Goal: Task Accomplishment & Management: Manage account settings

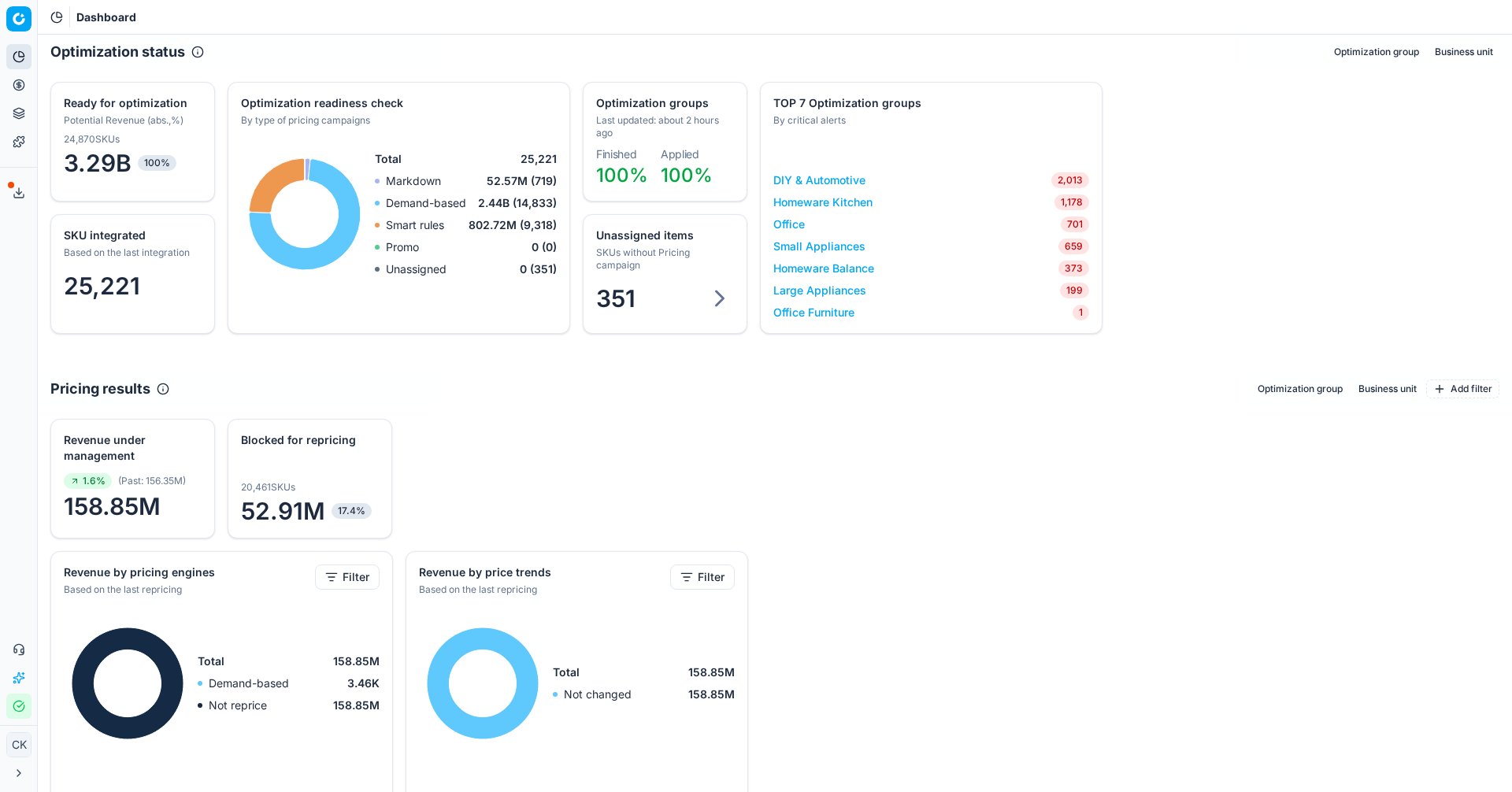
click at [787, 295] on link "Large Appliances" at bounding box center [820, 291] width 93 height 16
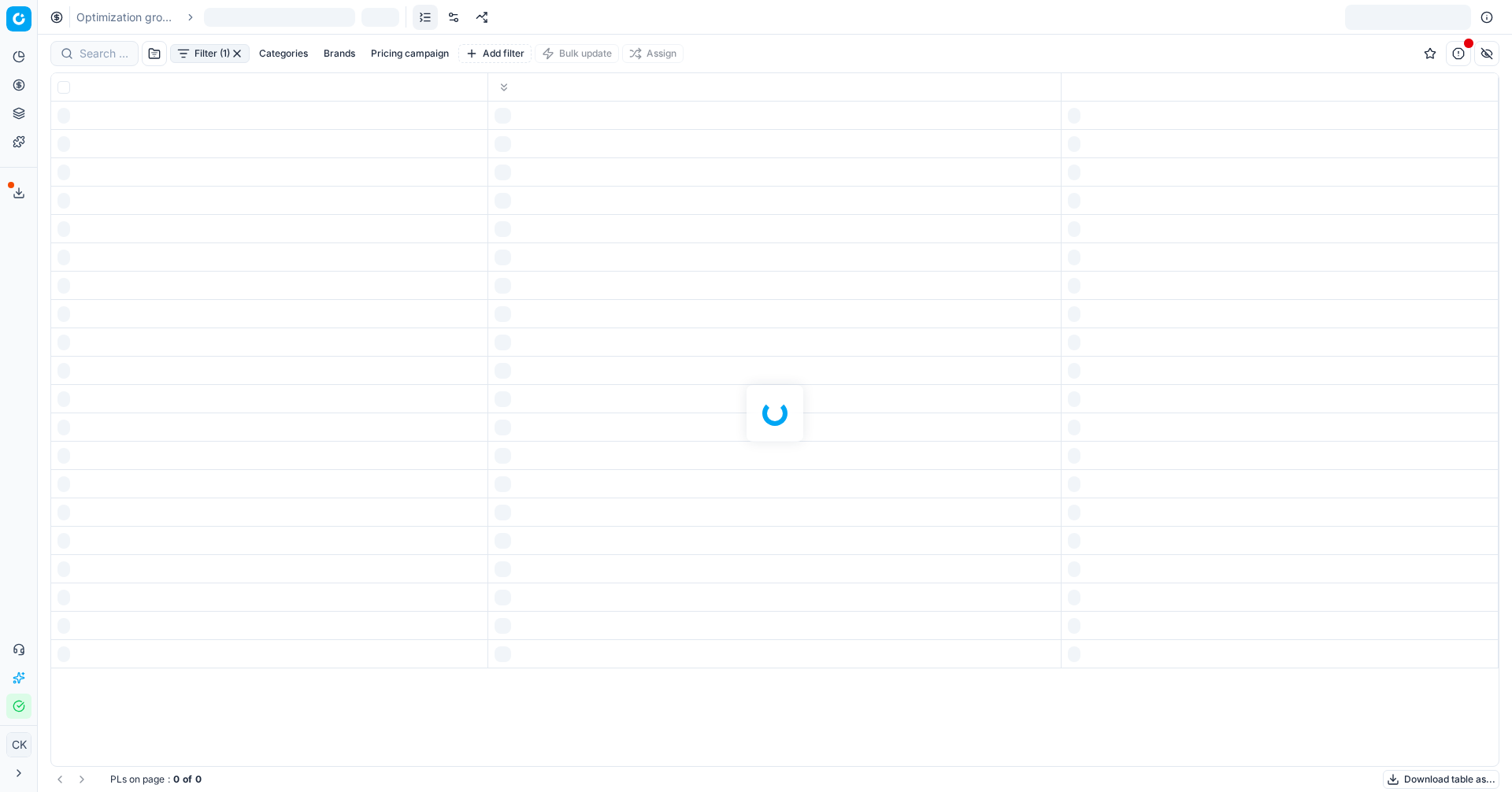
click at [787, 295] on div at bounding box center [774, 413] width 1474 height 758
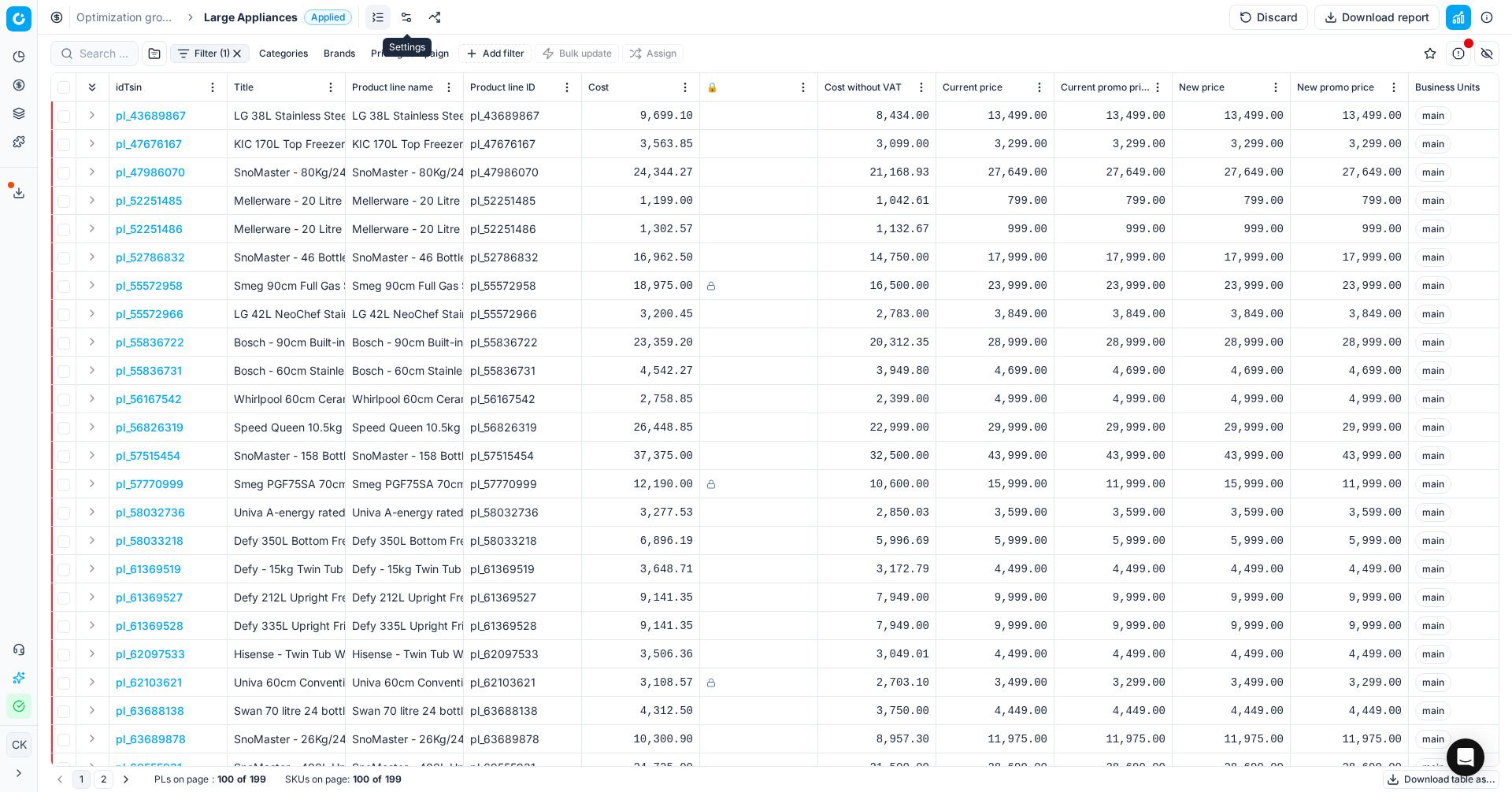
click at [409, 12] on link at bounding box center [407, 18] width 25 height 25
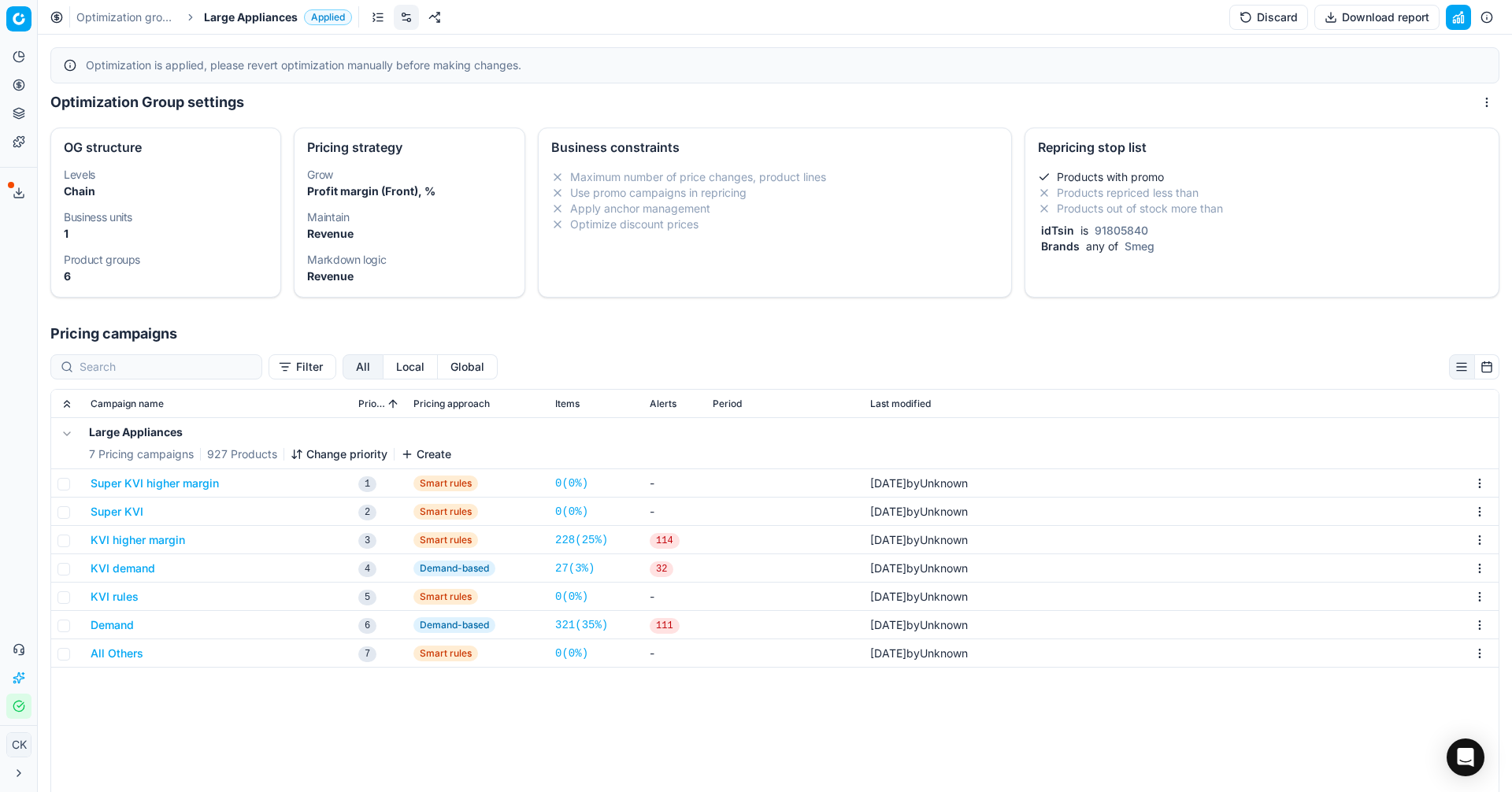
click at [186, 482] on button "Super KVI higher margin" at bounding box center [155, 483] width 129 height 16
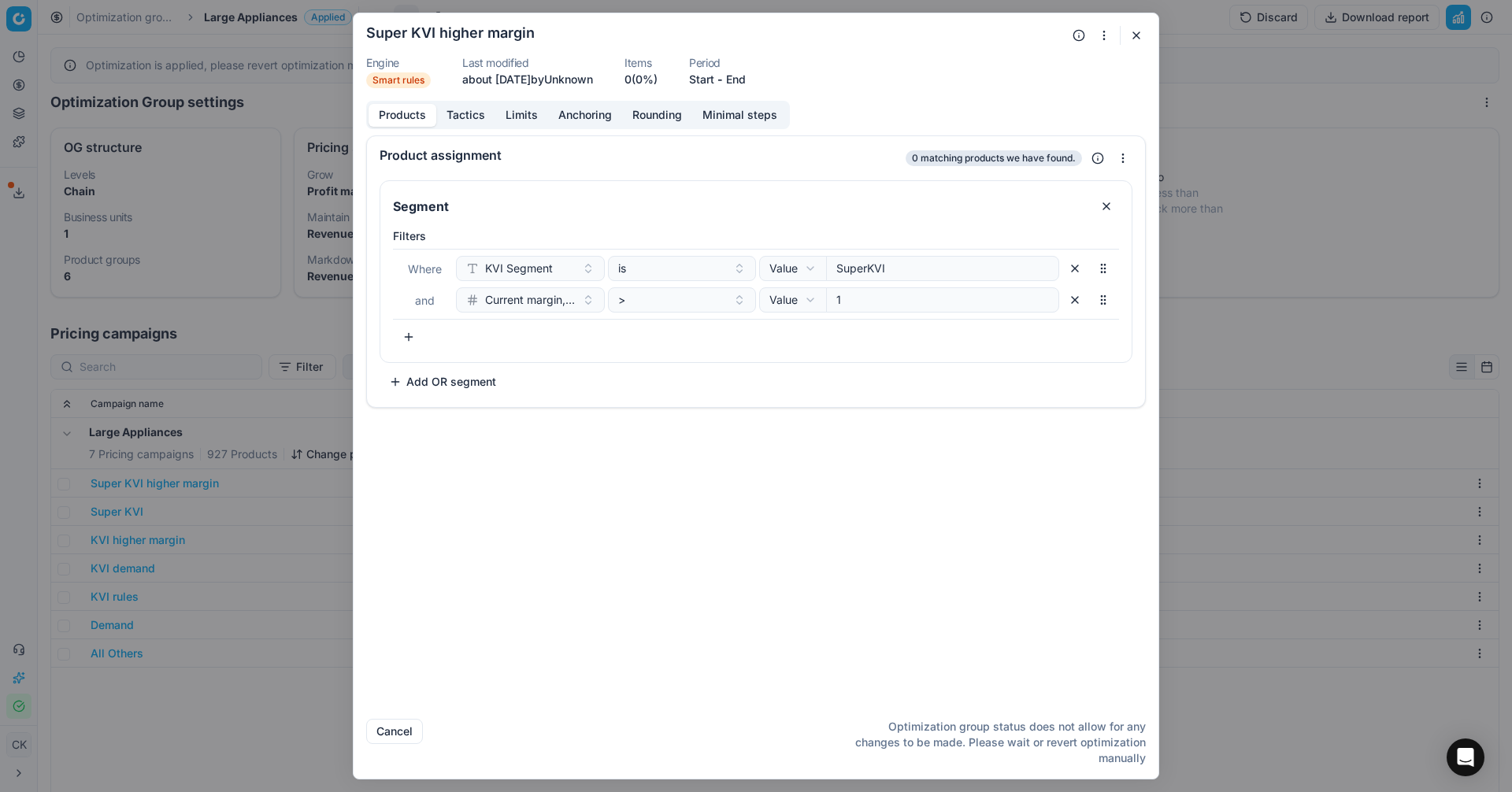
click at [1137, 32] on button "button" at bounding box center [1137, 35] width 18 height 18
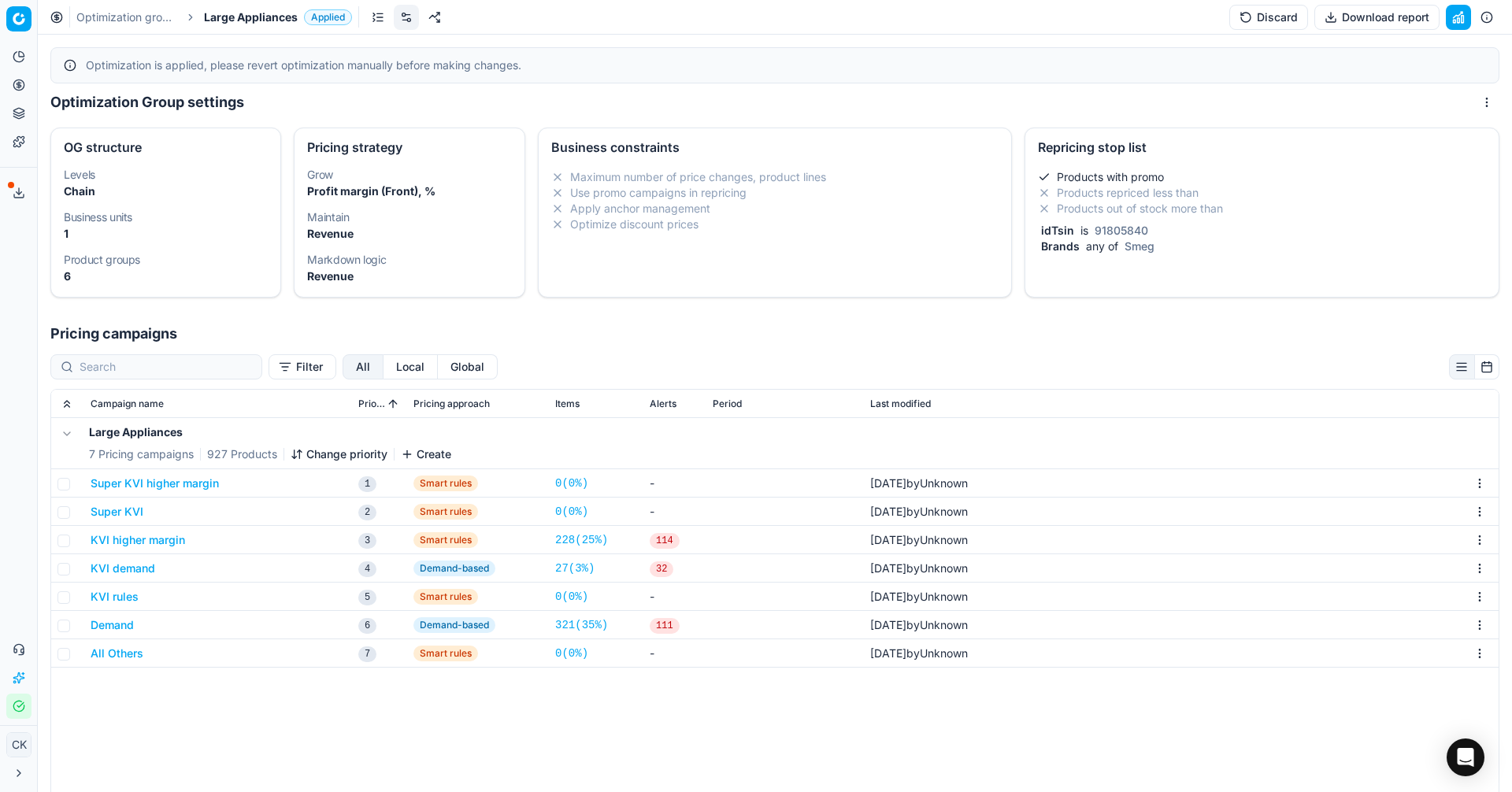
click at [143, 540] on button "KVI higher margin" at bounding box center [138, 540] width 94 height 16
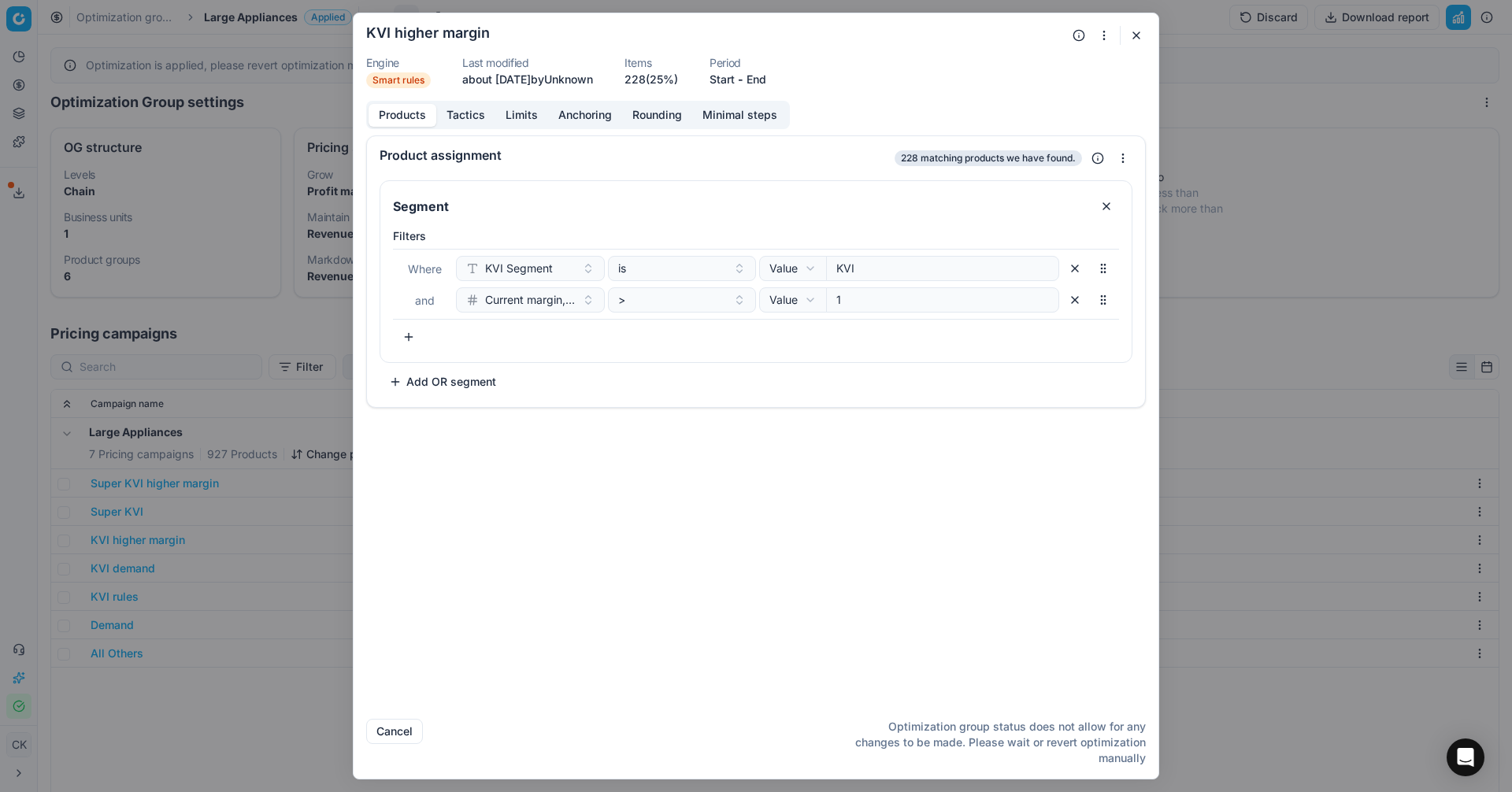
click at [467, 102] on div "Products Tactics Limits Anchoring Rounding Minimal steps" at bounding box center [578, 115] width 423 height 29
click at [466, 123] on button "Tactics" at bounding box center [465, 115] width 59 height 23
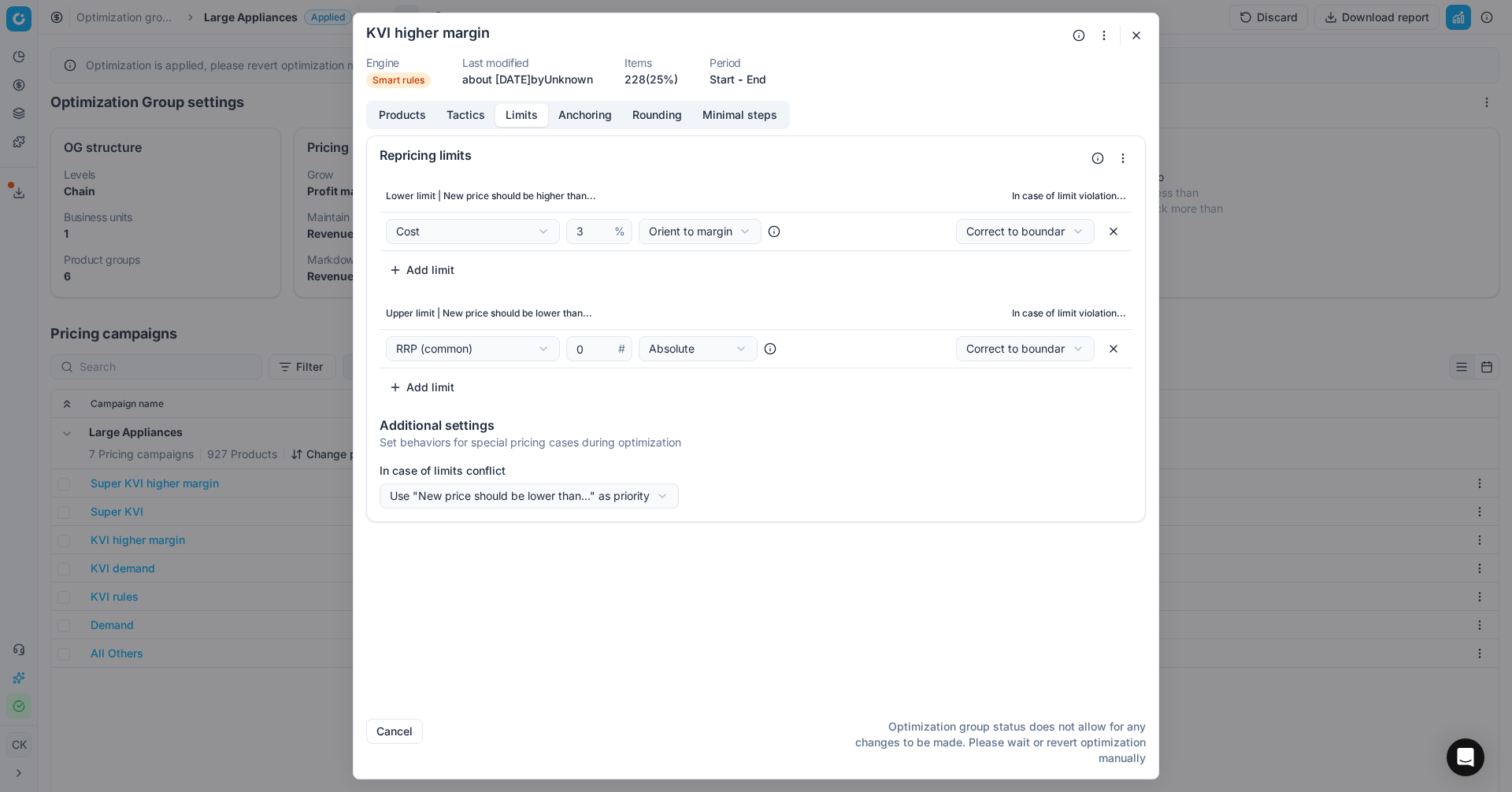
click at [517, 117] on button "Limits" at bounding box center [522, 115] width 53 height 23
click at [1137, 34] on button "button" at bounding box center [1137, 35] width 18 height 18
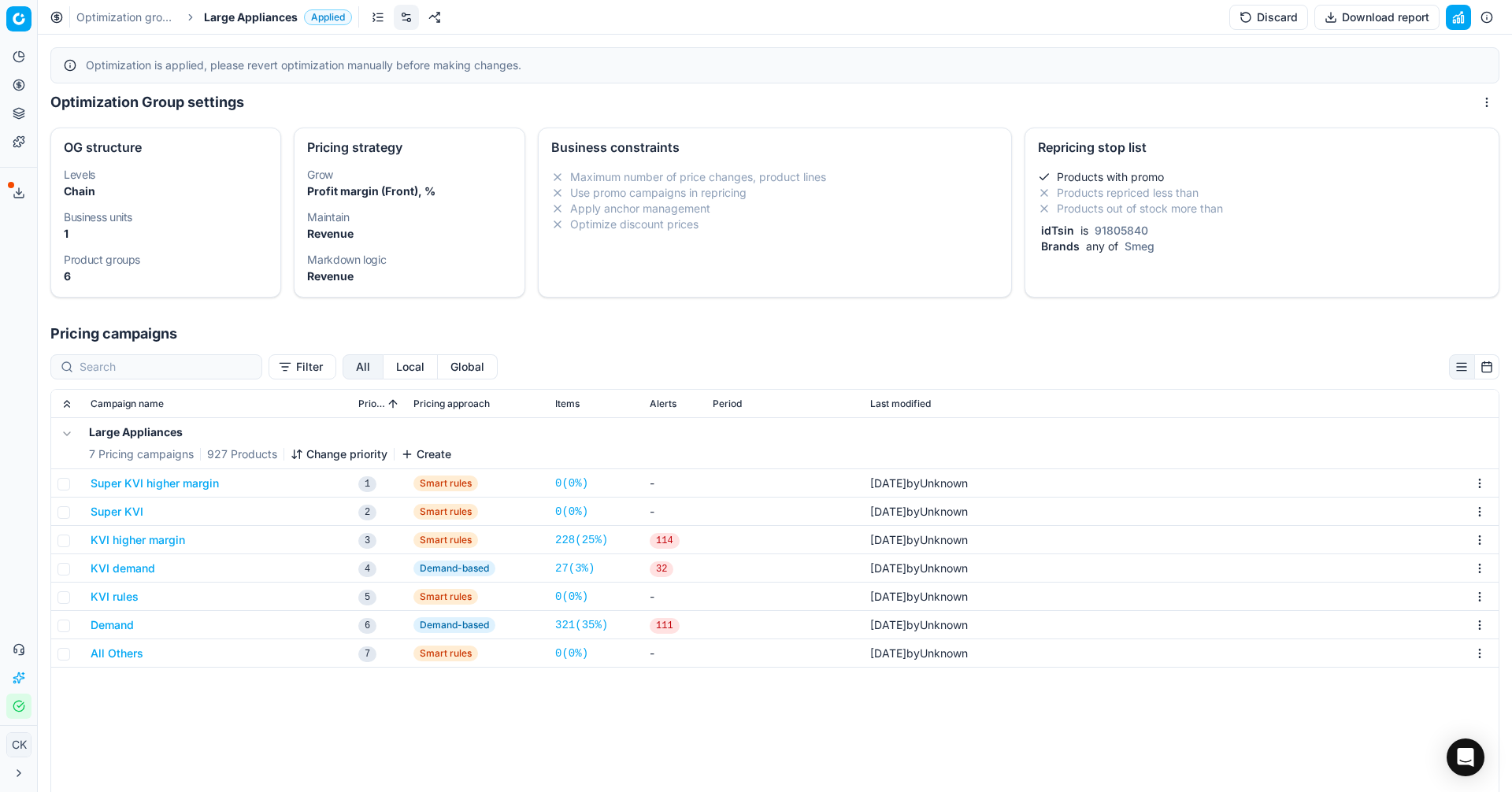
click at [124, 538] on button "KVI higher margin" at bounding box center [138, 540] width 94 height 16
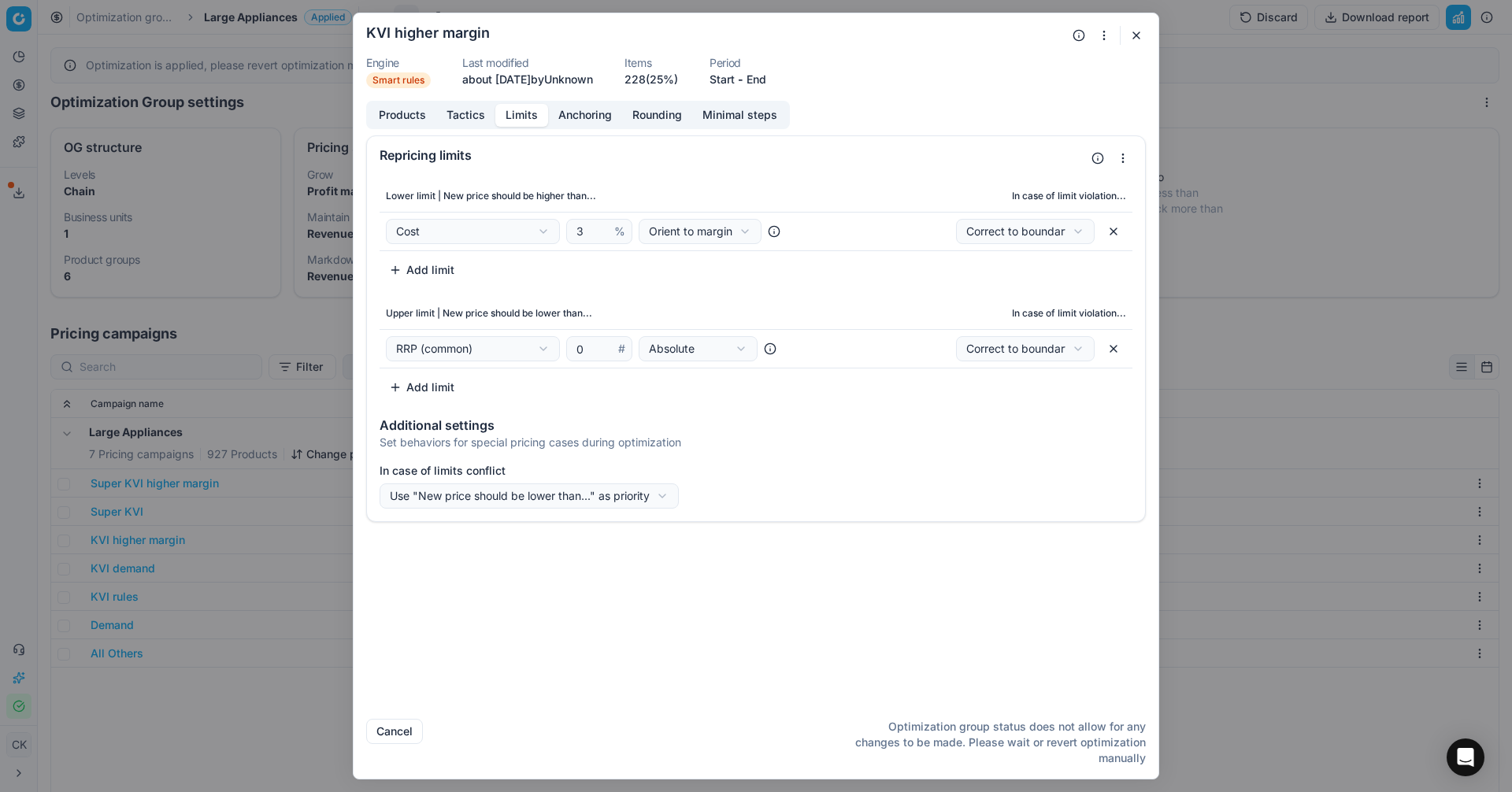
click at [510, 113] on button "Limits" at bounding box center [522, 115] width 53 height 23
drag, startPoint x: 591, startPoint y: 229, endPoint x: 513, endPoint y: 222, distance: 78.3
click at [513, 222] on div "Cost Cost Cost without VAT Current price Current promo price RRP (common) Max C…" at bounding box center [599, 232] width 427 height 25
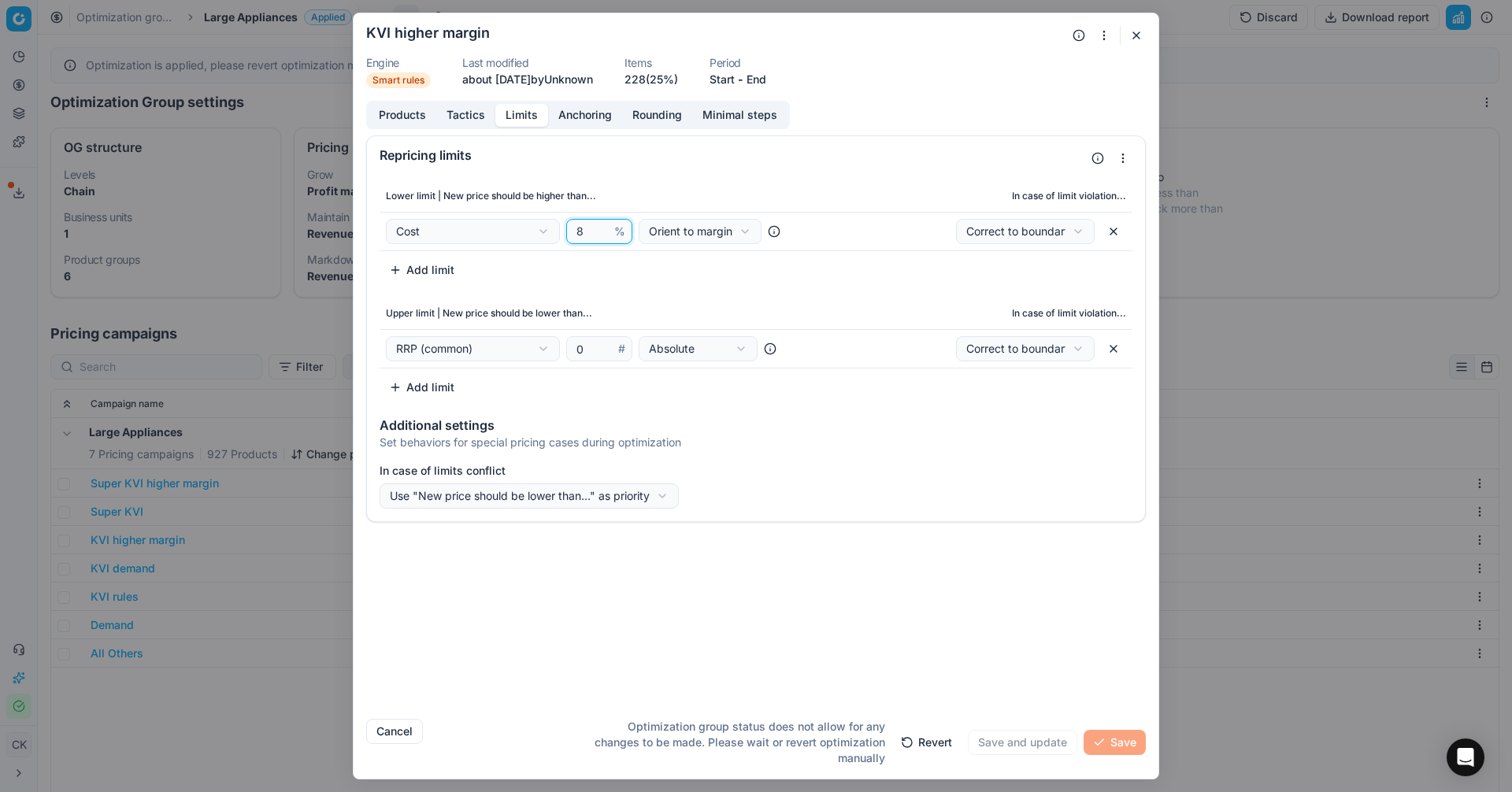
type input "8"
click at [485, 349] on div "We are saving PC settings. Please wait, it should take a few minutes KVI higher…" at bounding box center [756, 396] width 1512 height 792
click at [780, 469] on div "We are saving PC settings. Please wait, it should take a few minutes KVI higher…" at bounding box center [756, 396] width 1512 height 792
click at [574, 118] on button "Anchoring" at bounding box center [585, 115] width 74 height 23
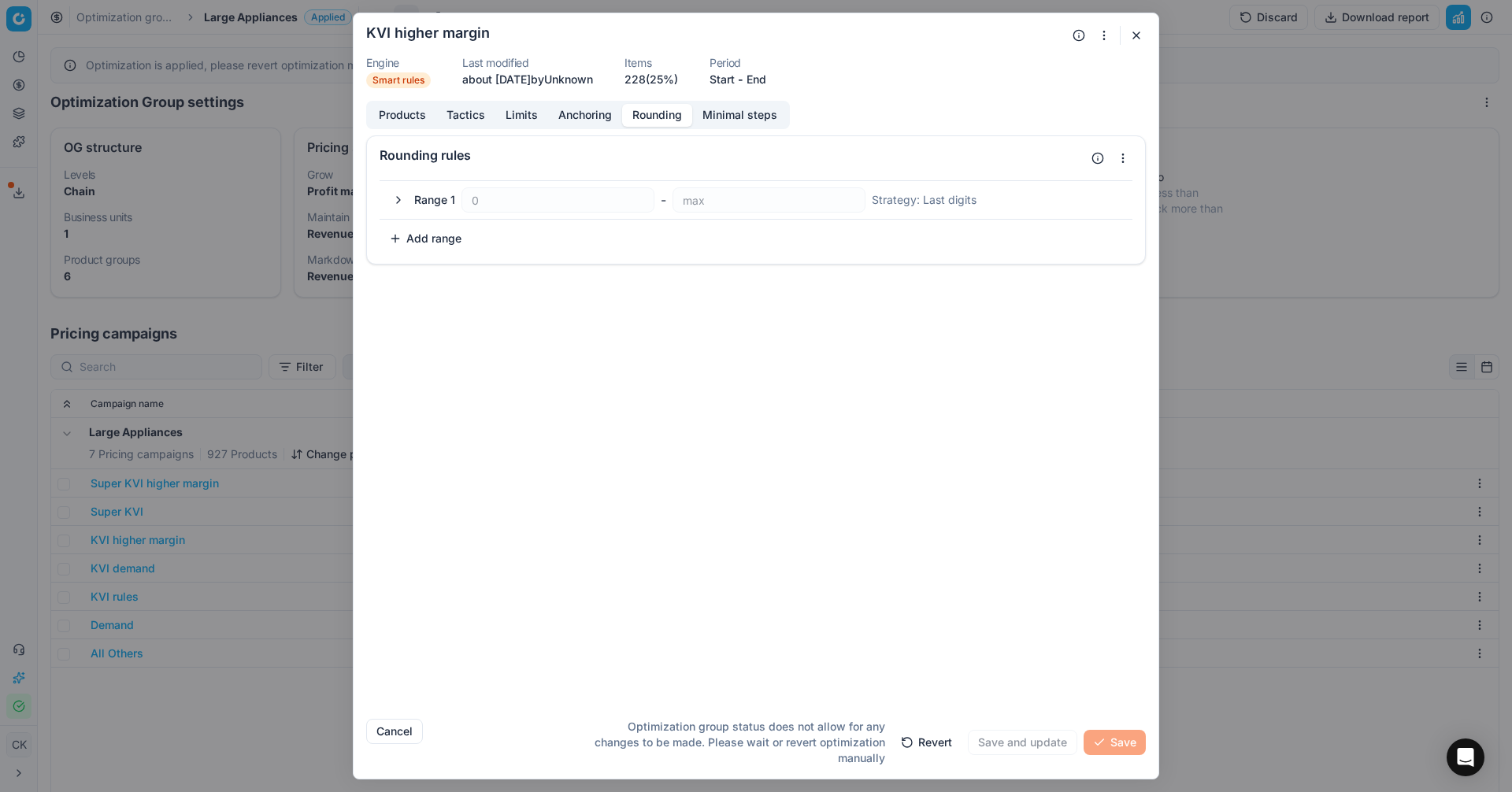
click at [645, 117] on button "Rounding" at bounding box center [657, 115] width 70 height 23
click at [396, 198] on button "button" at bounding box center [398, 200] width 18 height 18
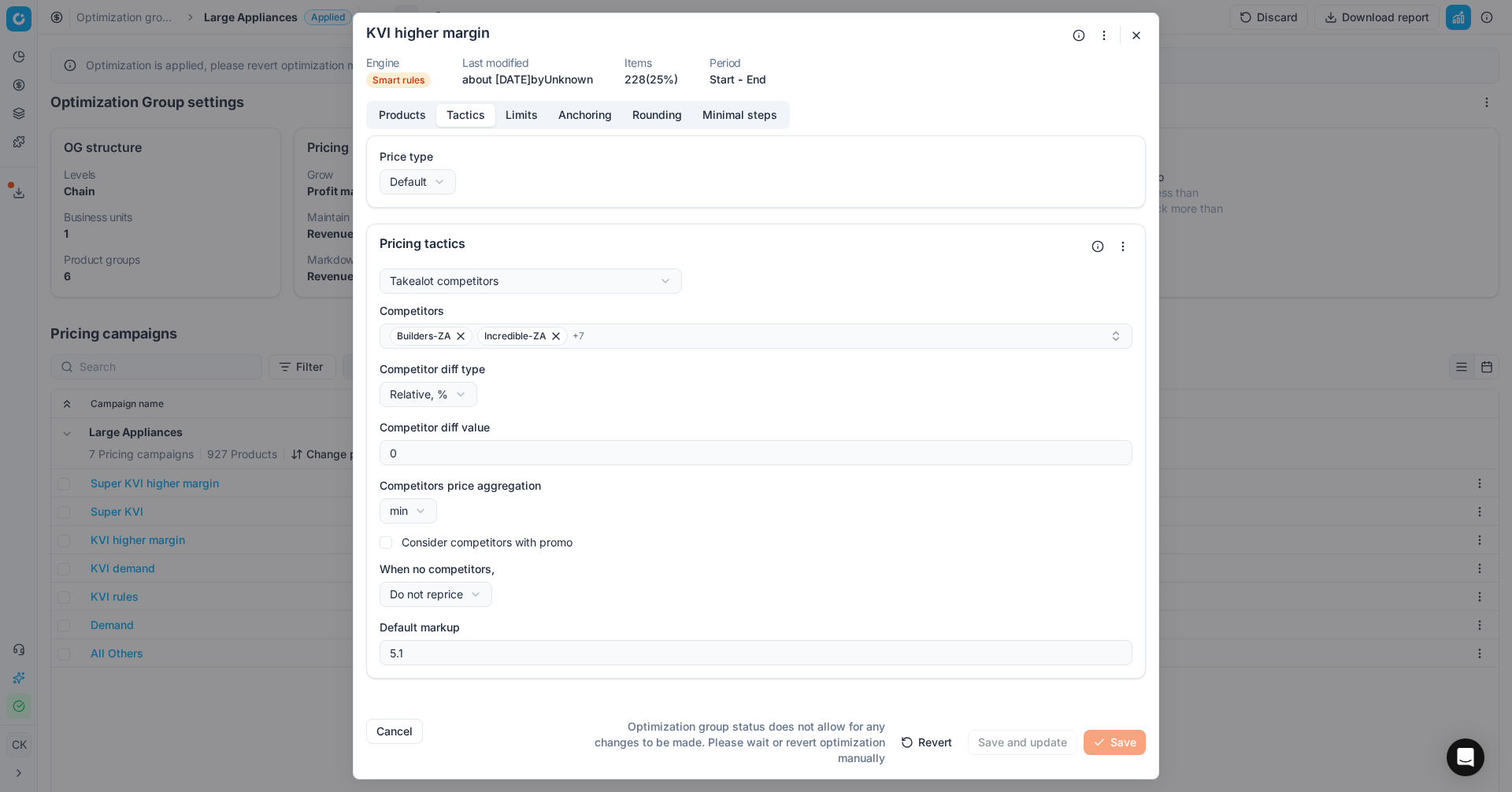
click at [465, 111] on button "Tactics" at bounding box center [465, 115] width 59 height 23
click at [523, 113] on button "Limits" at bounding box center [522, 115] width 53 height 23
click at [474, 109] on button "Tactics" at bounding box center [465, 115] width 59 height 23
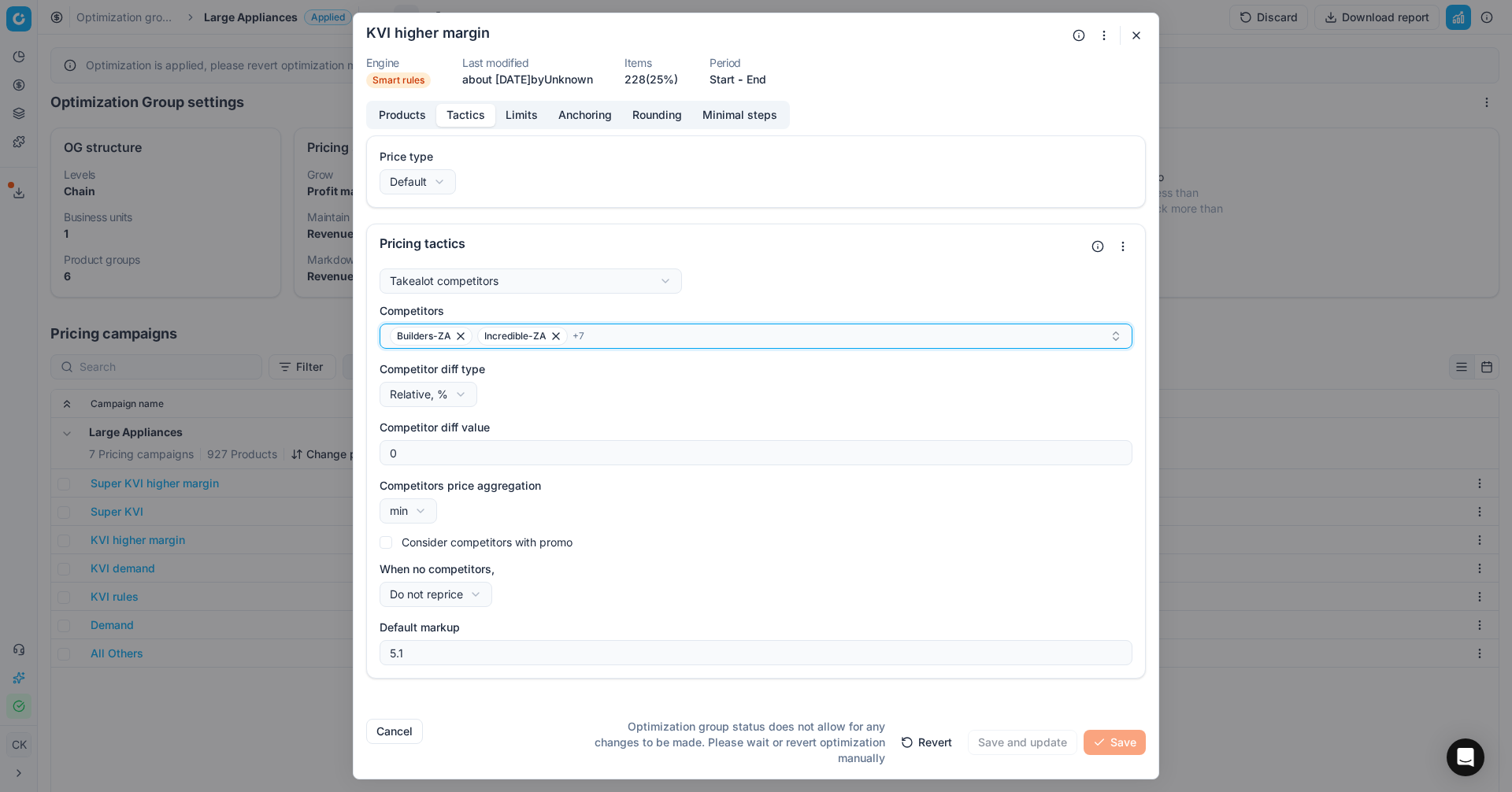
click at [632, 337] on div "Builders-ZA Incredible-ZA + 7" at bounding box center [749, 336] width 720 height 18
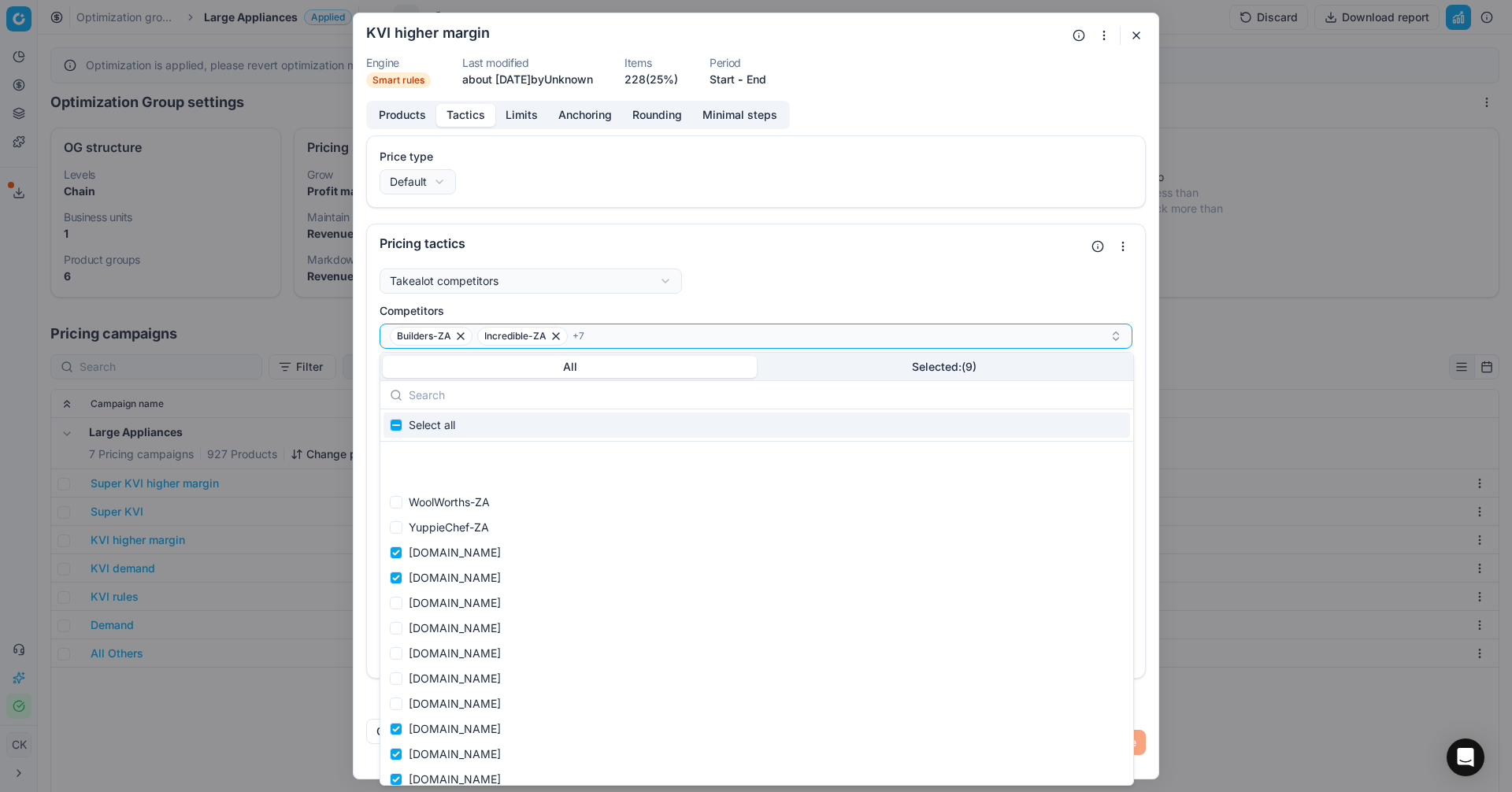
scroll to position [948, 0]
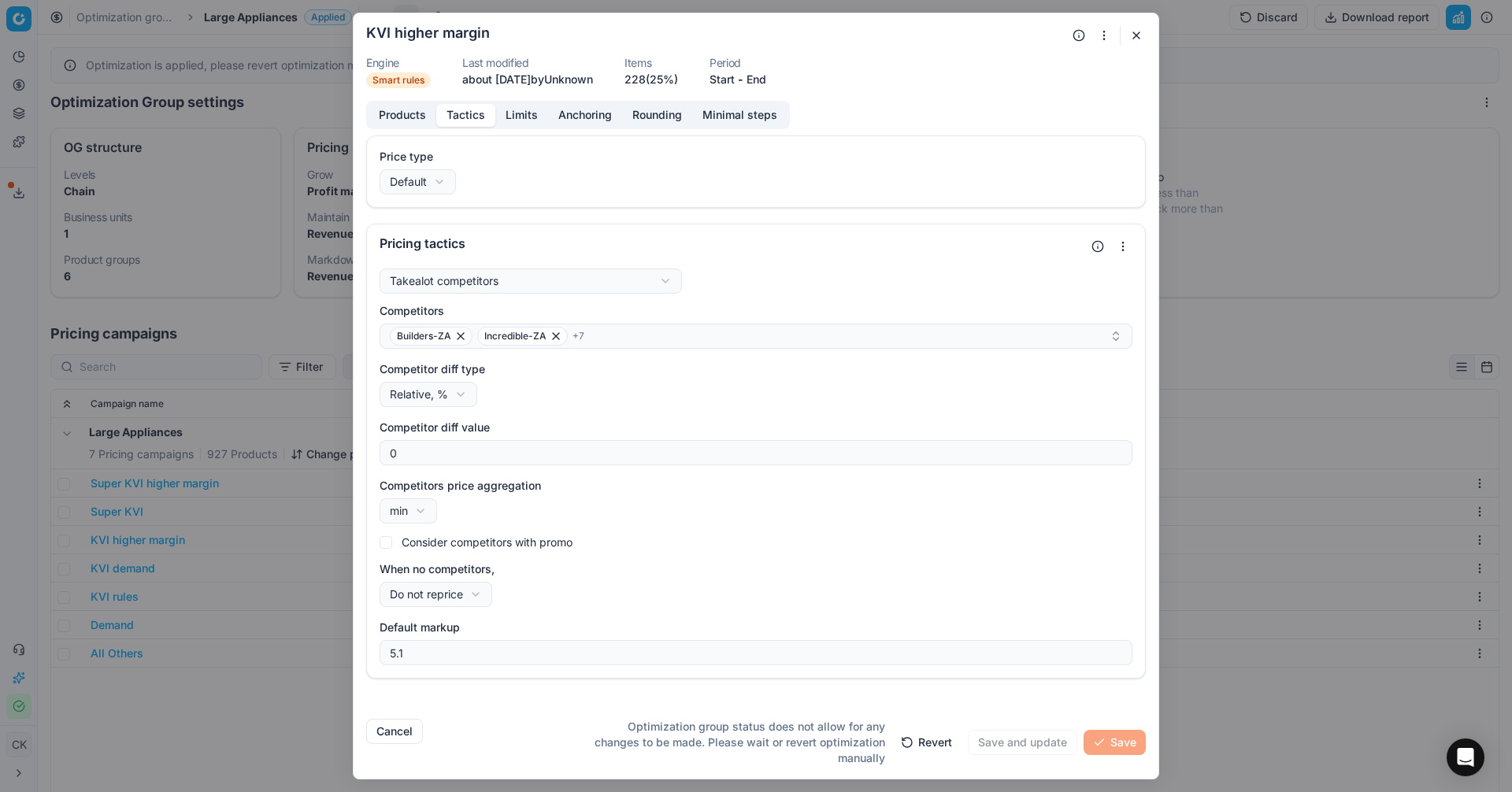
click at [370, 369] on div "Takealot competitors Takealot competitorsTakealot competitors Follow price poli…" at bounding box center [756, 469] width 778 height 416
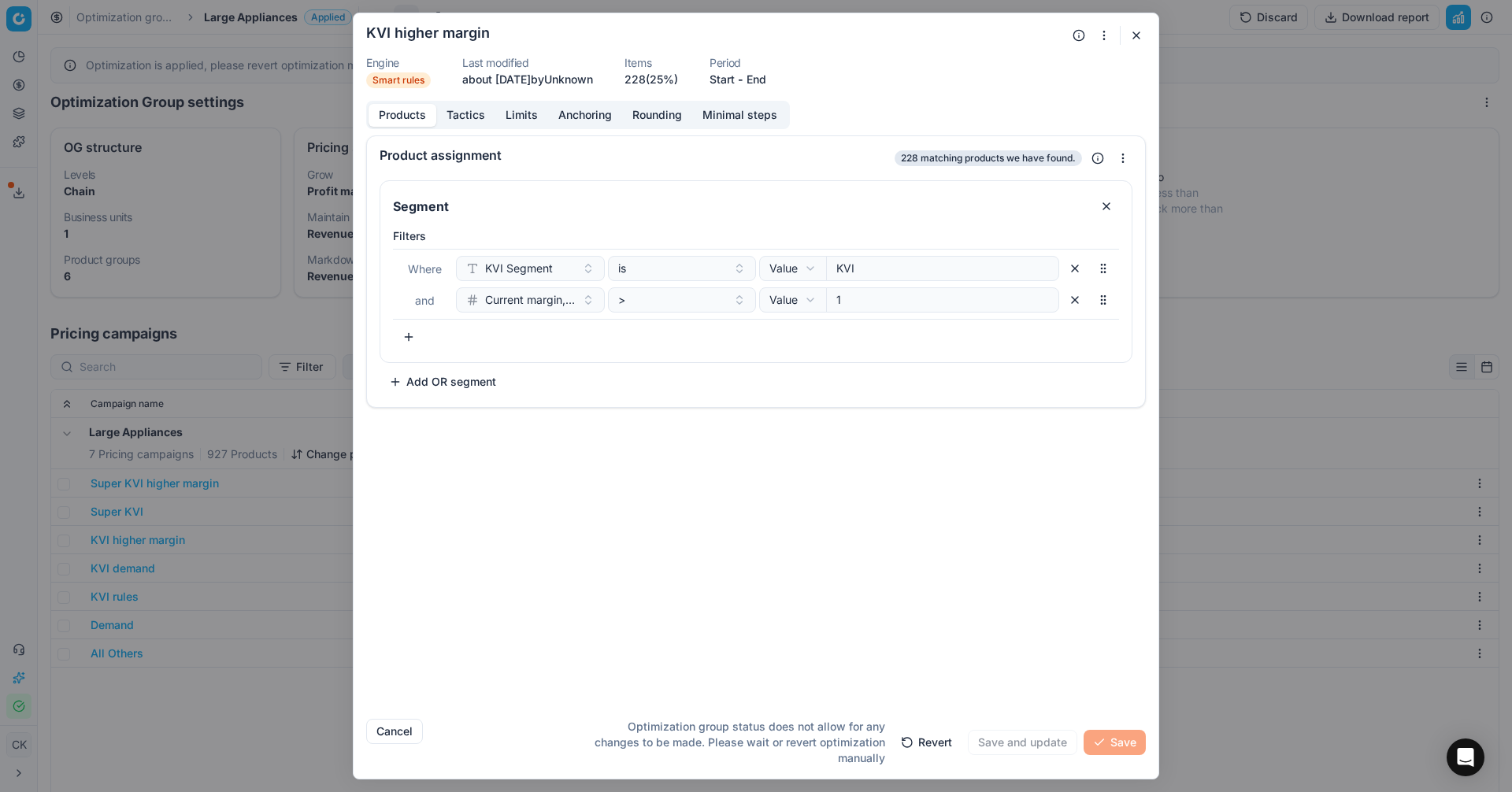
click at [411, 118] on button "Products" at bounding box center [402, 115] width 68 height 23
click at [519, 108] on button "Limits" at bounding box center [522, 115] width 53 height 23
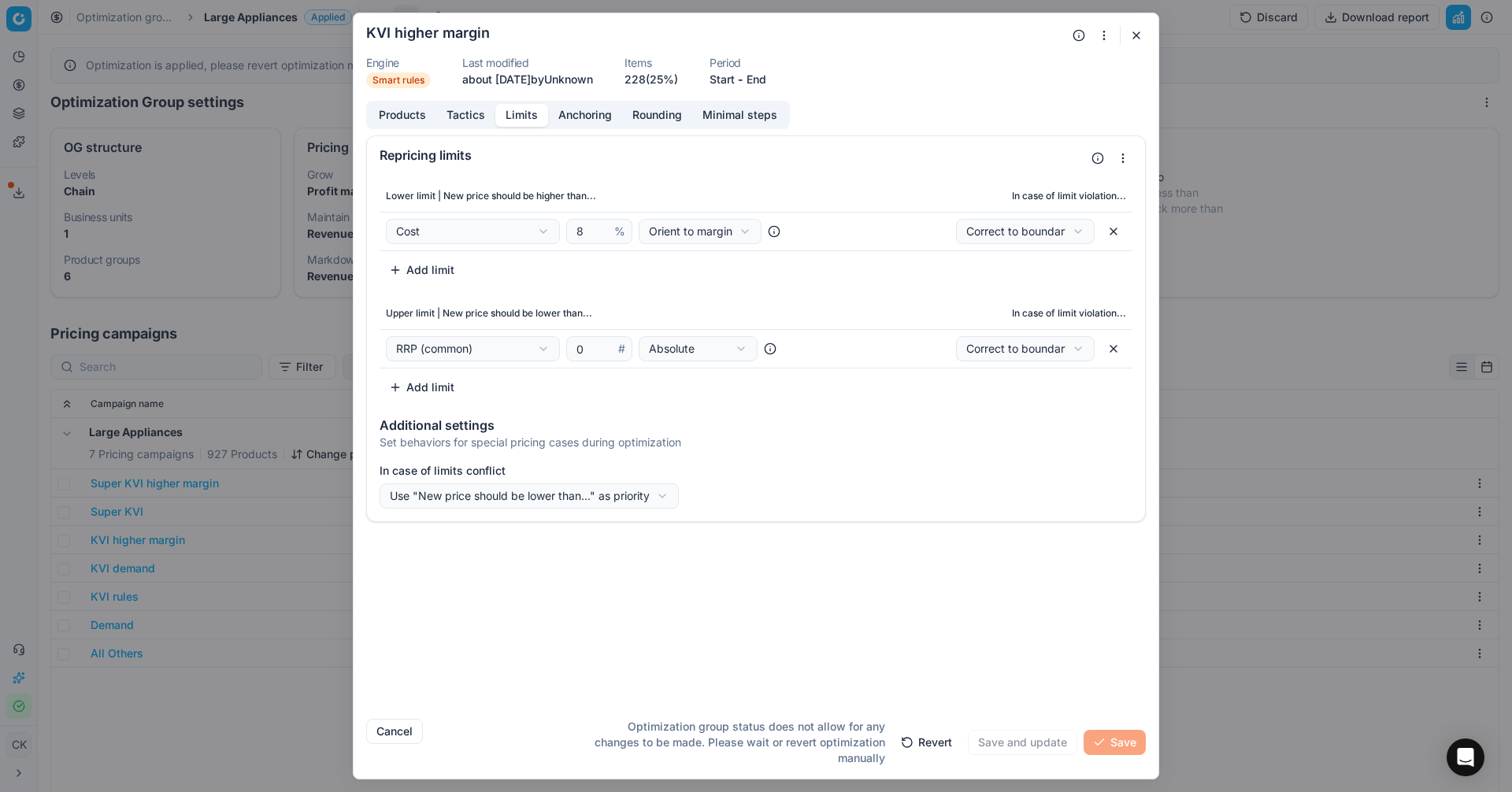
click at [686, 227] on div "We are saving PC settings. Please wait, it should take a few minutes KVI higher…" at bounding box center [756, 396] width 1512 height 792
click at [668, 181] on div "We are saving PC settings. Please wait, it should take a few minutes KVI higher…" at bounding box center [756, 396] width 1512 height 792
click at [591, 231] on input "8" at bounding box center [591, 232] width 38 height 24
click at [1137, 36] on button "button" at bounding box center [1137, 35] width 18 height 18
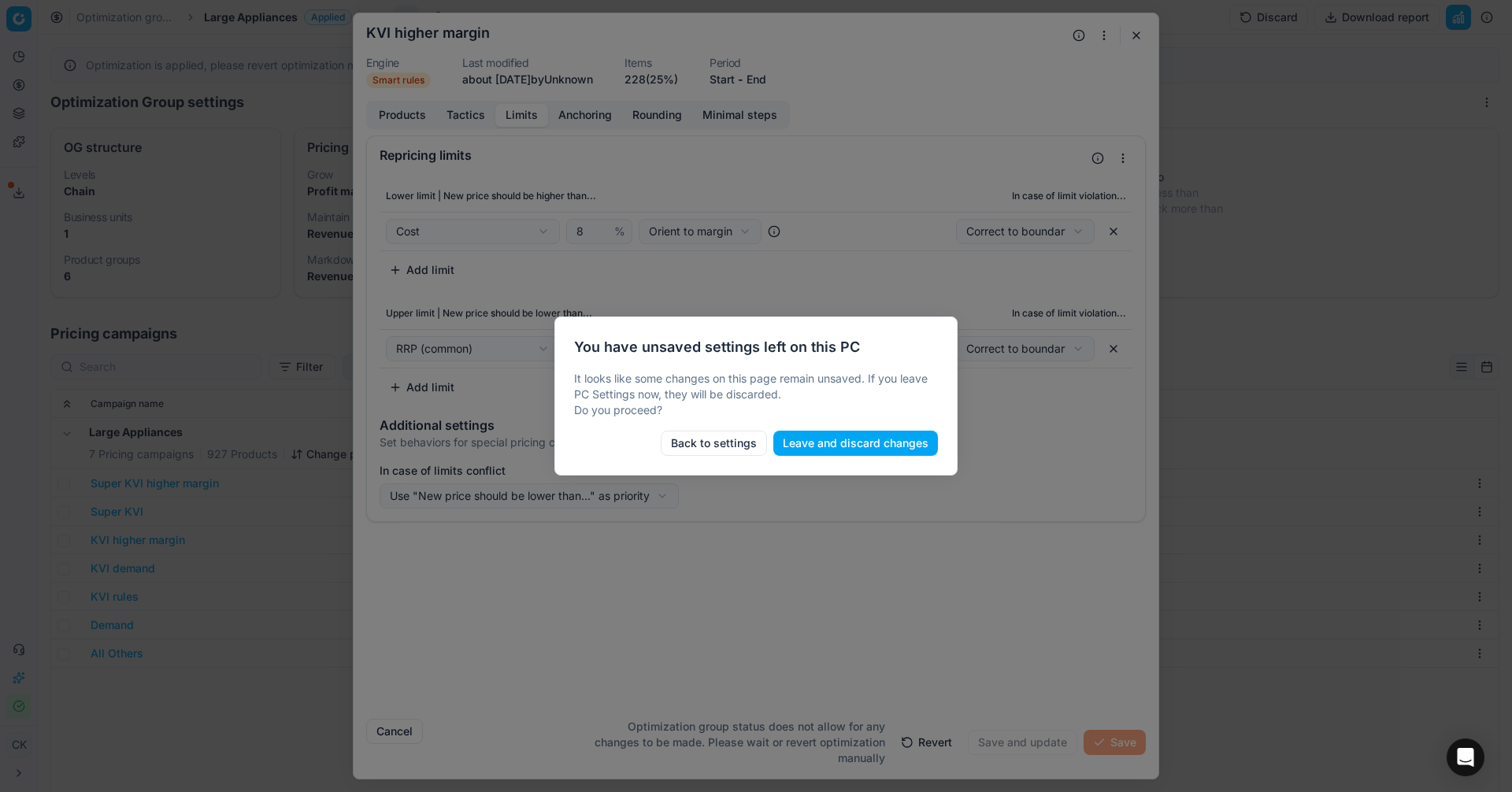
click at [790, 443] on button "Leave and discard changes" at bounding box center [856, 443] width 165 height 25
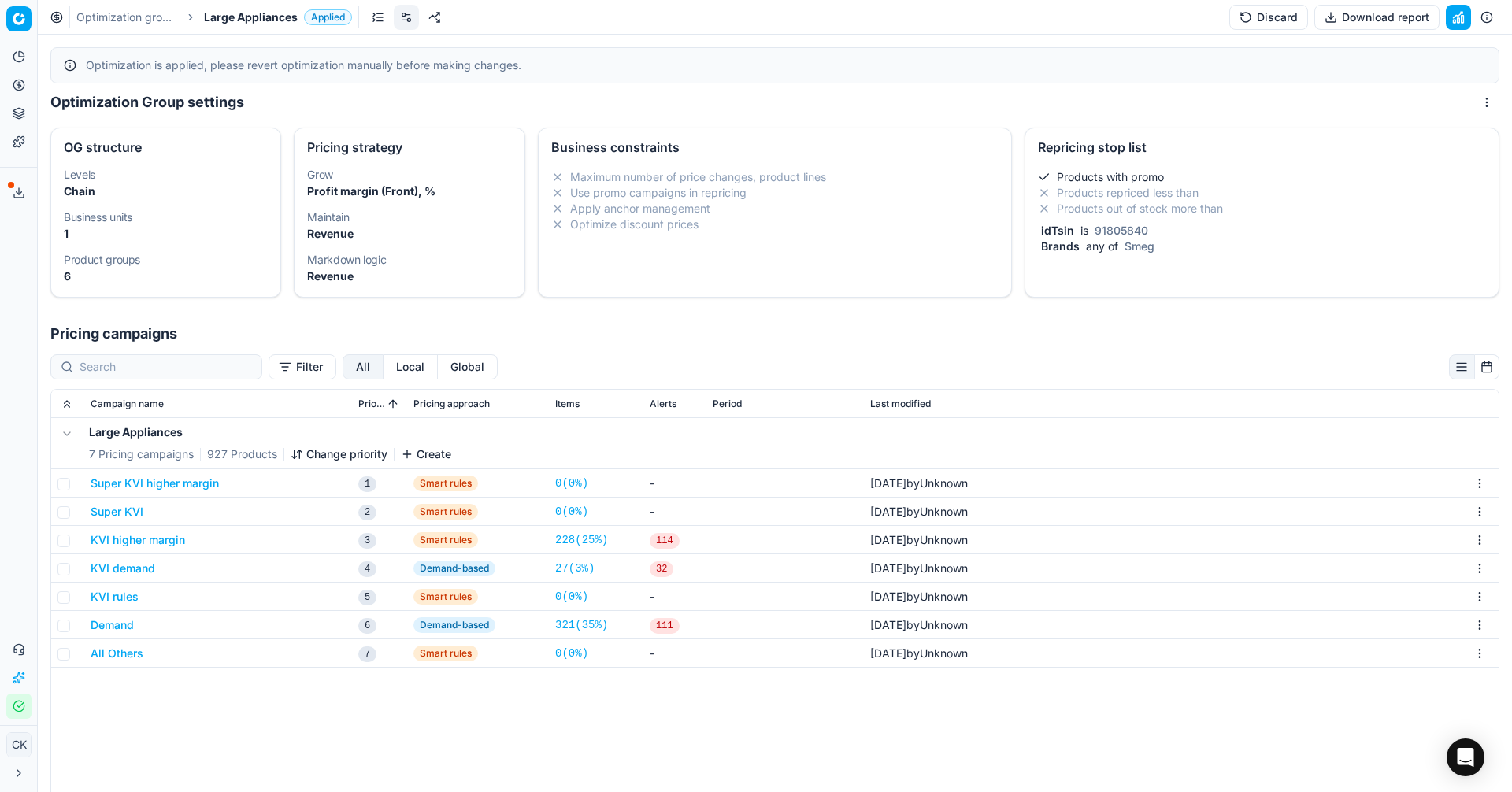
click at [127, 563] on button "KVI demand" at bounding box center [123, 568] width 65 height 16
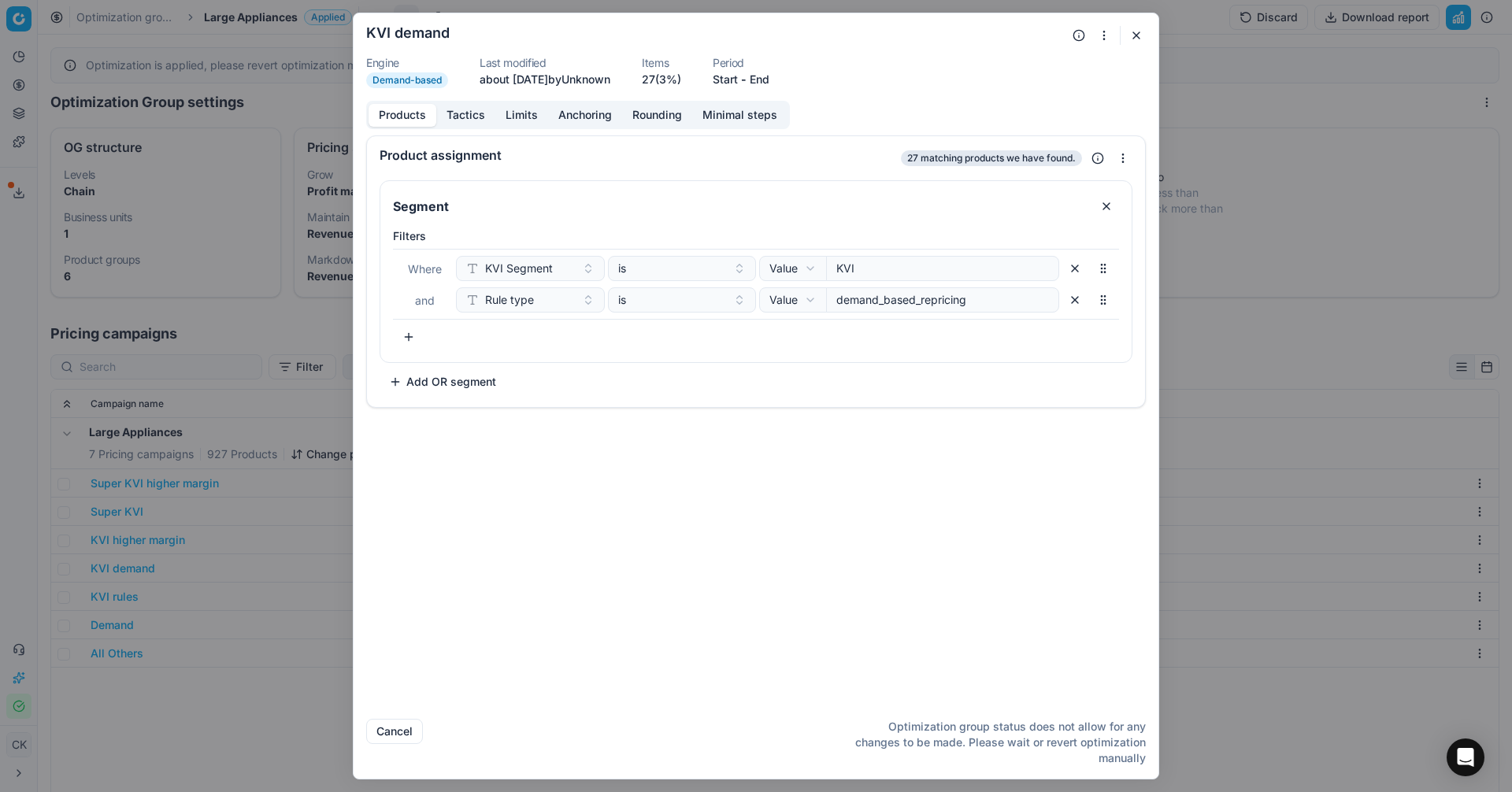
click at [512, 115] on button "Limits" at bounding box center [522, 115] width 53 height 23
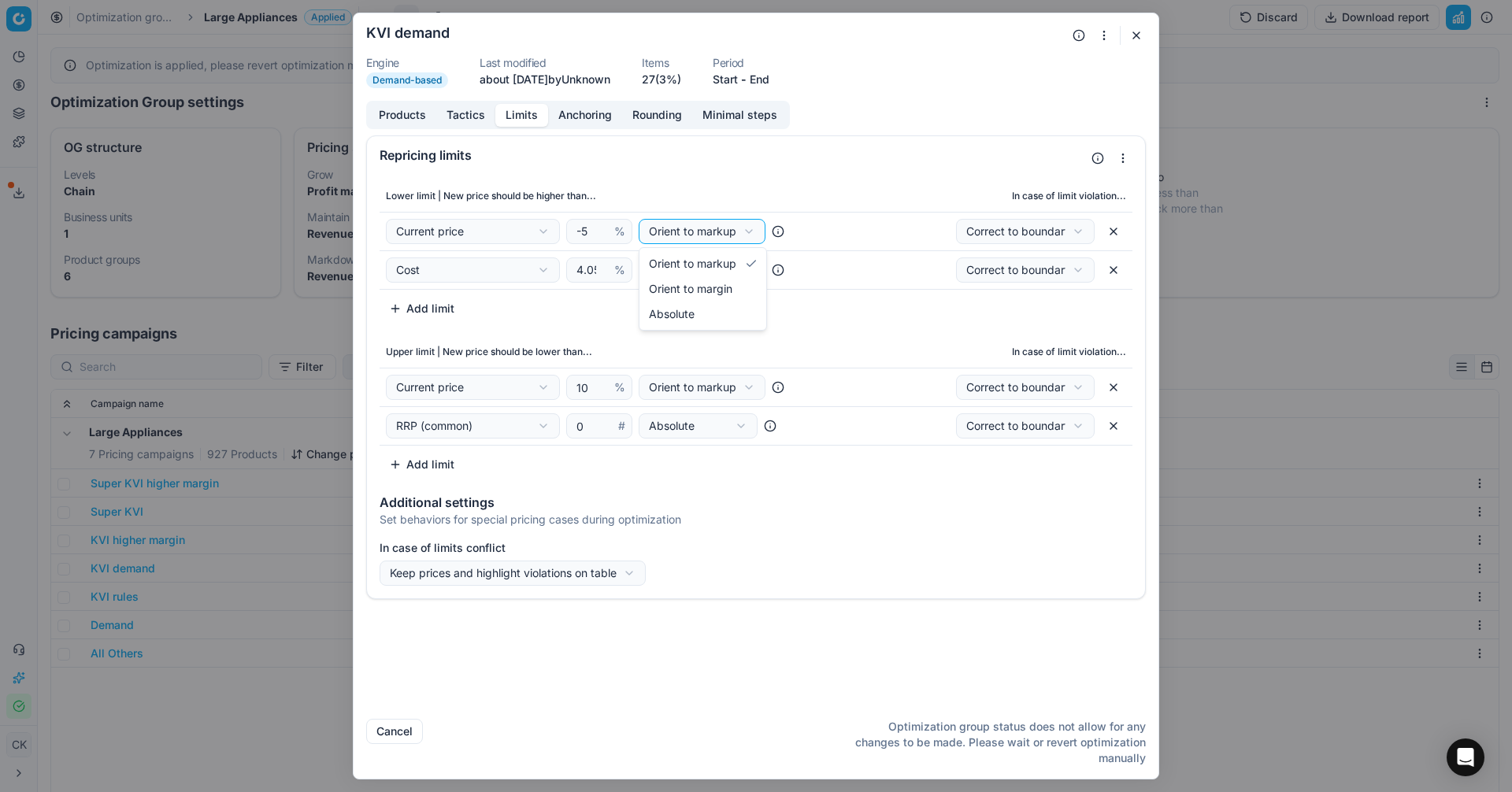
click at [673, 228] on div "We are saving PC settings. Please wait, it should take a few minutes KVI demand…" at bounding box center [756, 396] width 1512 height 792
click at [669, 194] on div "We are saving PC settings. Please wait, it should take a few minutes KVI demand…" at bounding box center [756, 396] width 1512 height 792
click at [1113, 235] on button "button" at bounding box center [1114, 232] width 25 height 25
select select "cost"
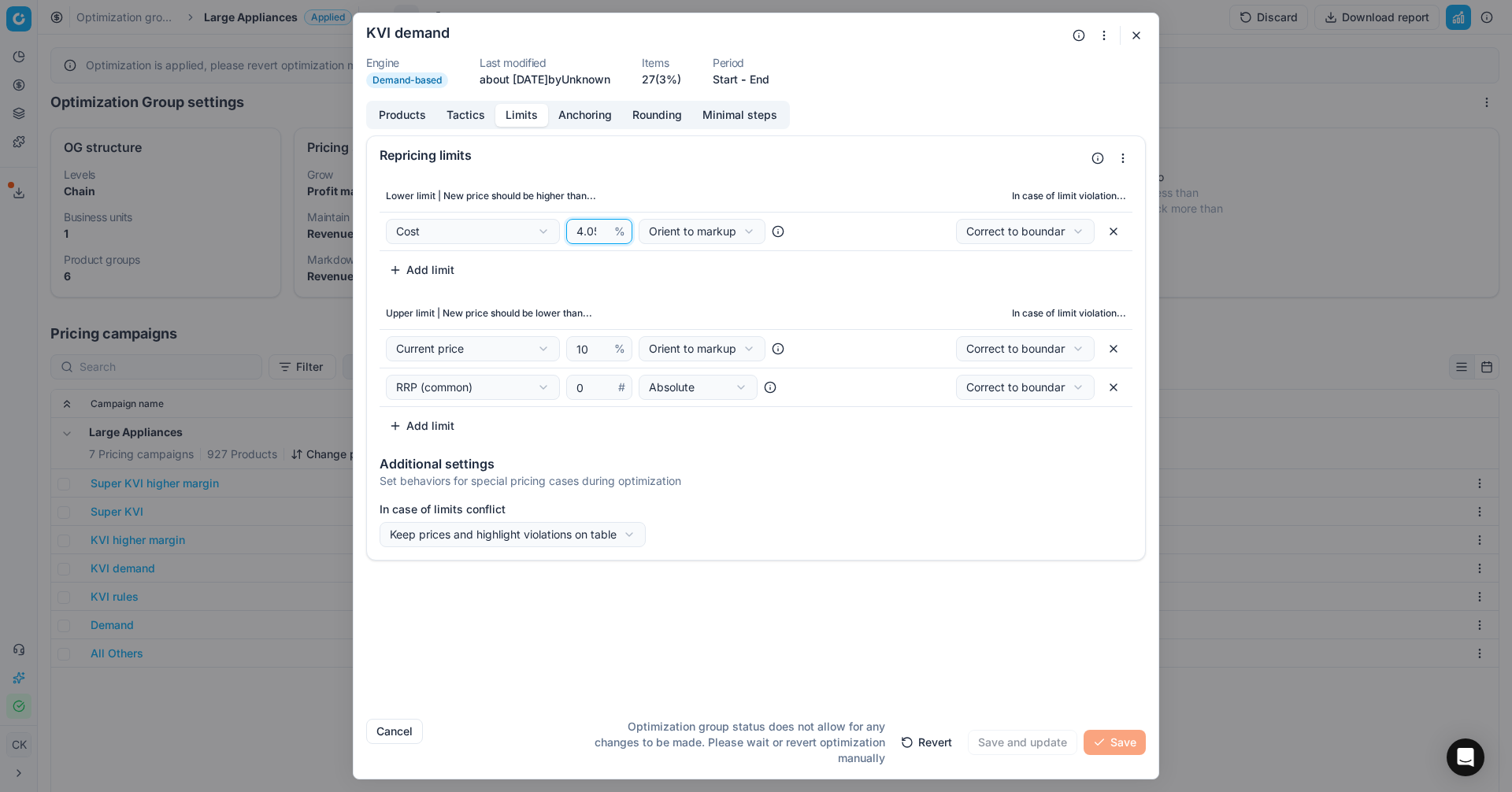
scroll to position [0, 3]
drag, startPoint x: 575, startPoint y: 233, endPoint x: 637, endPoint y: 237, distance: 62.1
click at [637, 237] on div "Cost Cost Cost without VAT Current price Current promo price RRP (common) Max C…" at bounding box center [599, 232] width 427 height 25
type input "8"
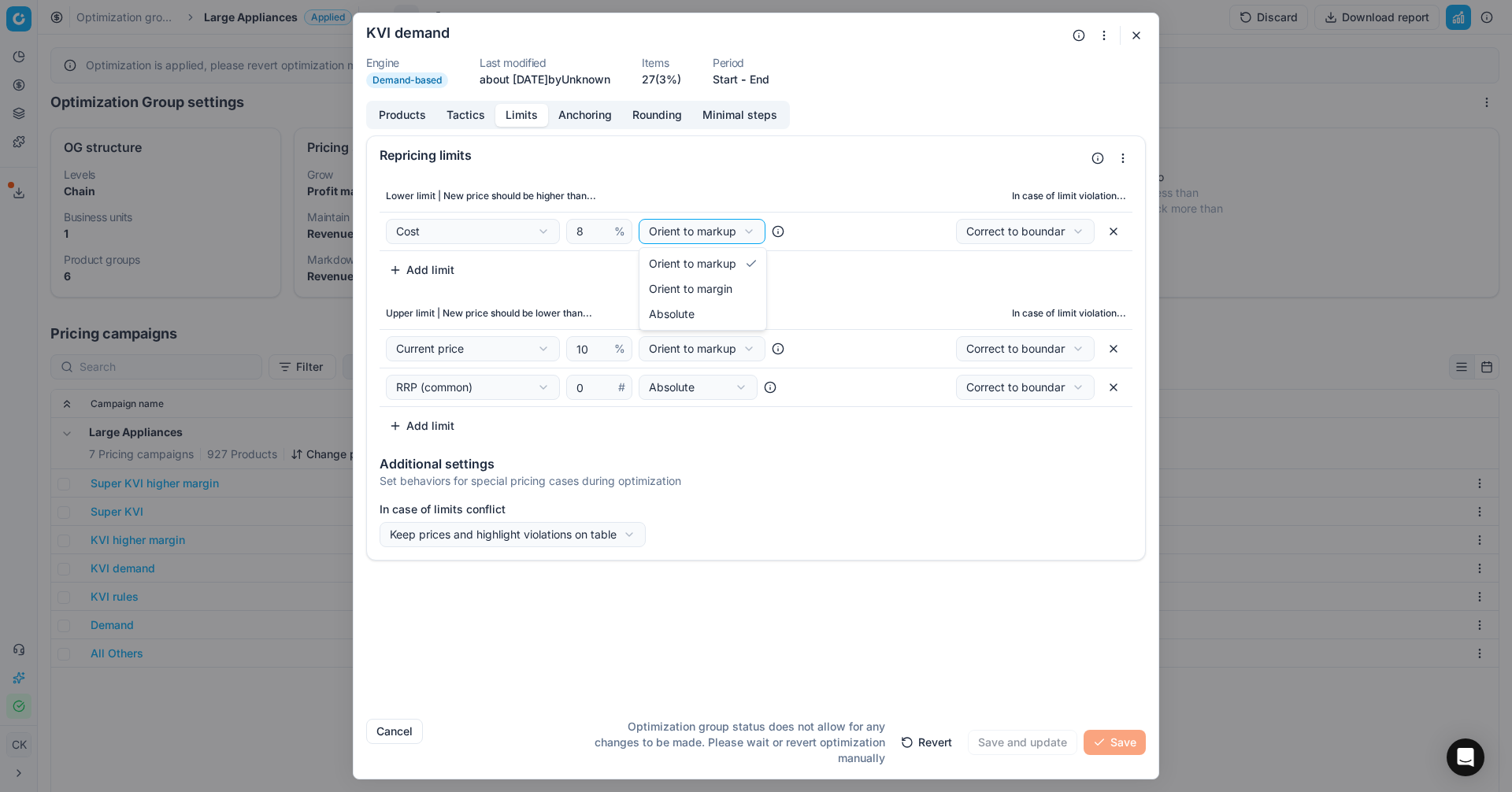
click at [661, 233] on div "We are saving PC settings. Please wait, it should take a few minutes KVI demand…" at bounding box center [756, 396] width 1512 height 792
select select "margin"
click at [693, 286] on div "Lower limit | New price should be higher than... In case of limit violation... …" at bounding box center [756, 309] width 778 height 270
click at [704, 345] on div "We are saving PC settings. Please wait, it should take a few minutes KVI demand…" at bounding box center [756, 396] width 1512 height 792
select select "margin"
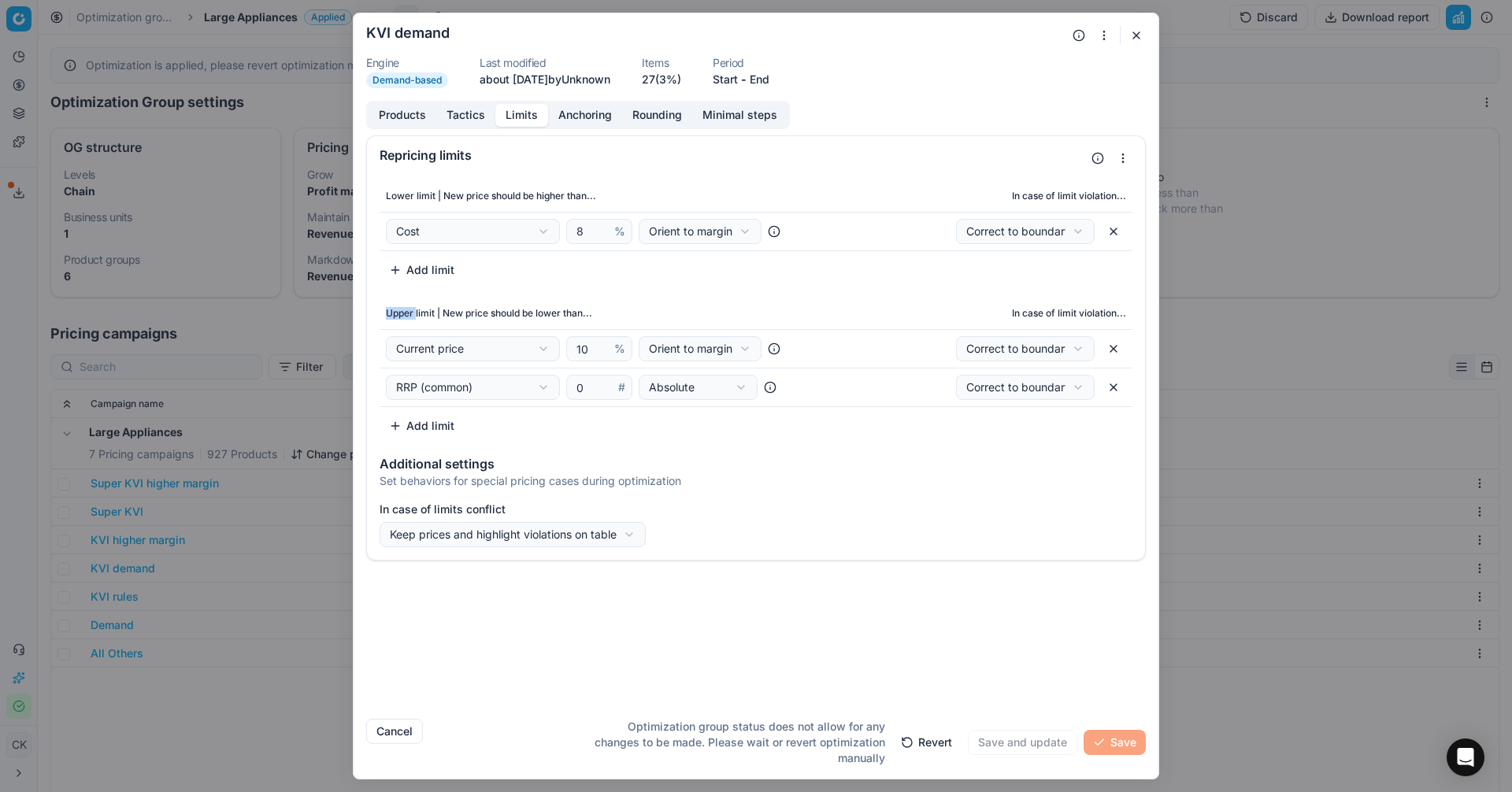
click at [1115, 344] on button "button" at bounding box center [1114, 349] width 25 height 25
select select "rrp_common"
select select "absolute"
type input "0"
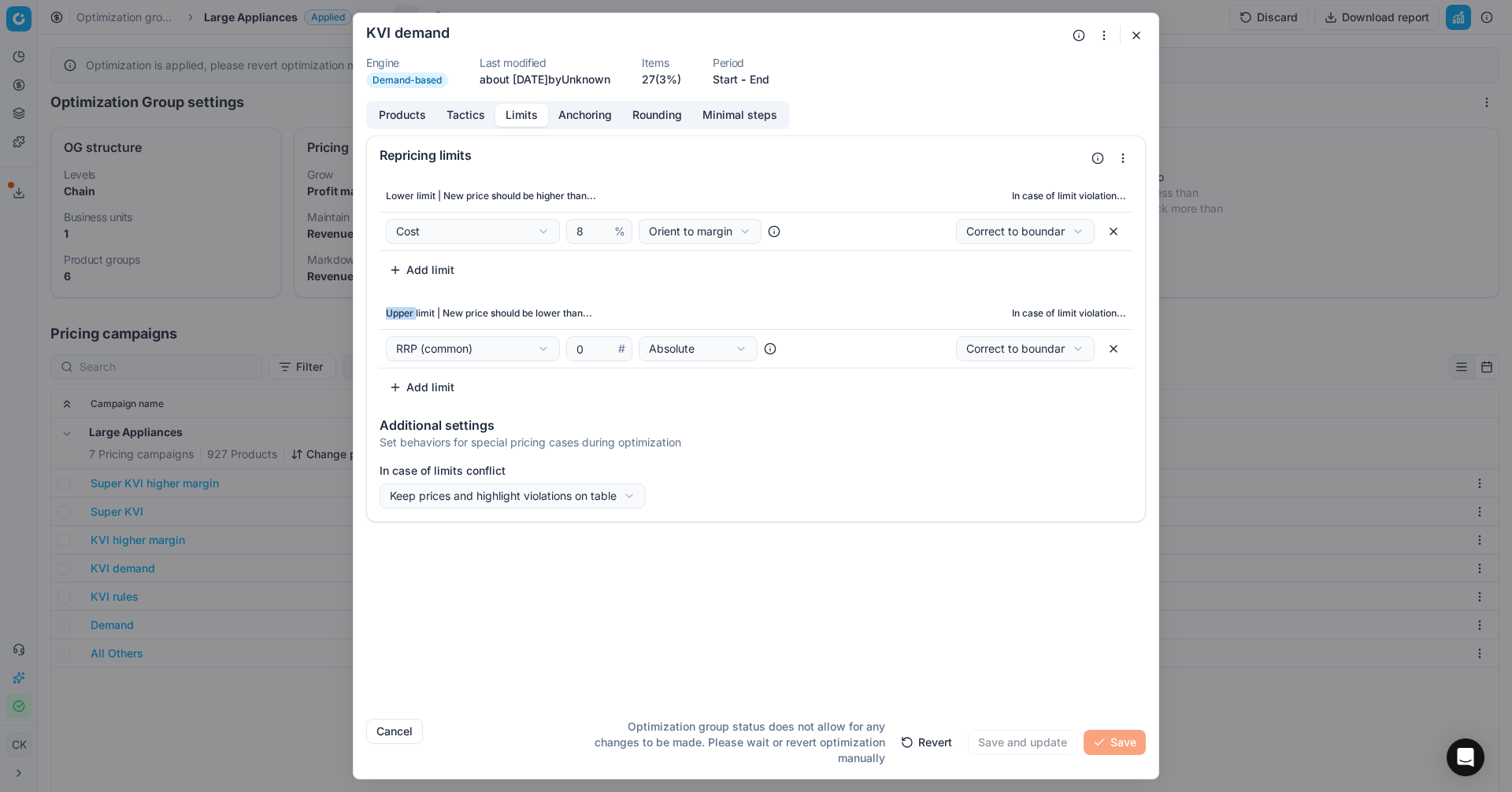
click at [662, 295] on div "Lower limit | New price should be higher than... In case of limit violation... …" at bounding box center [756, 290] width 778 height 233
click at [1139, 34] on button "button" at bounding box center [1137, 35] width 18 height 18
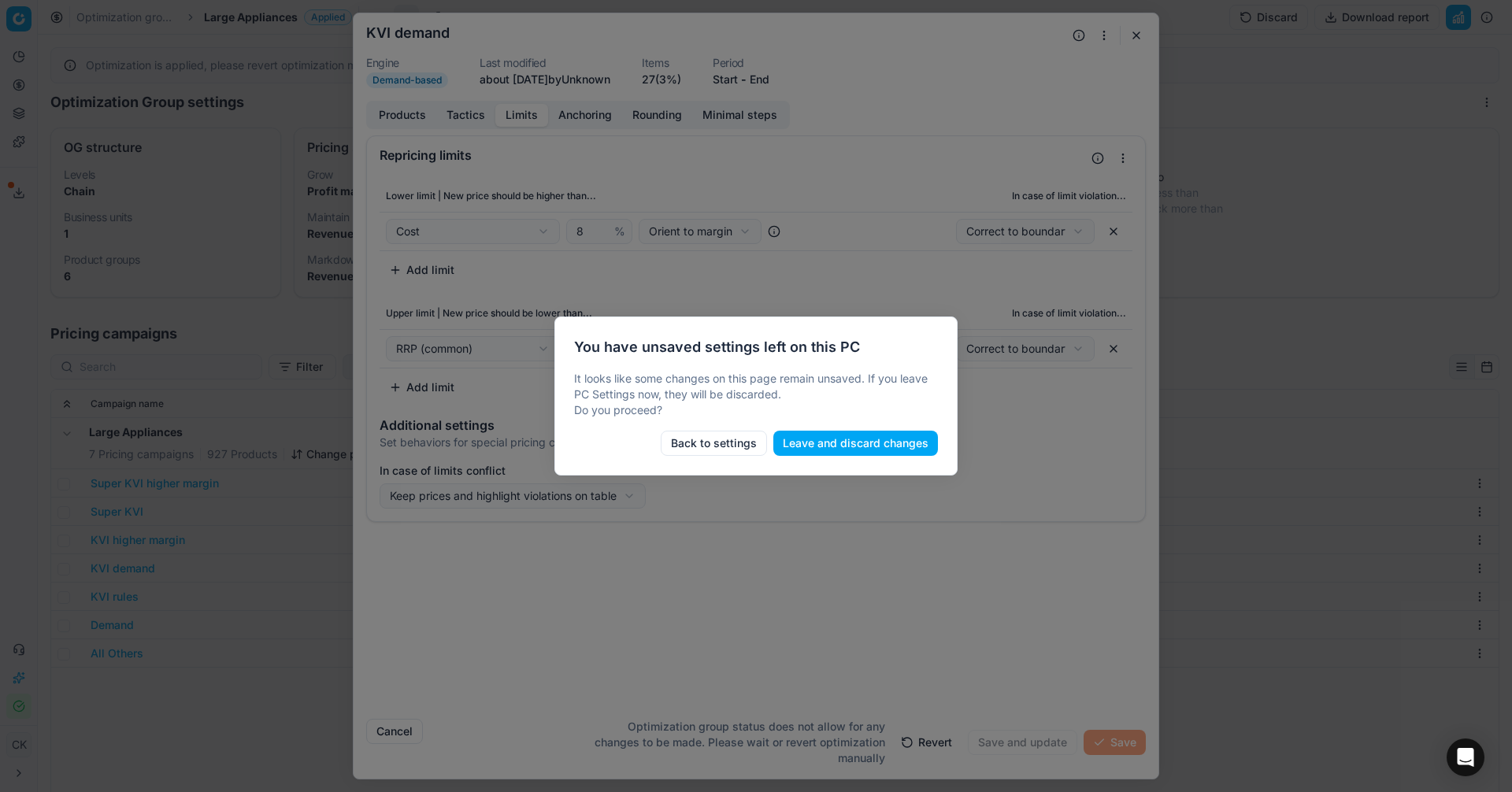
click at [708, 450] on button "Back to settings" at bounding box center [714, 443] width 107 height 25
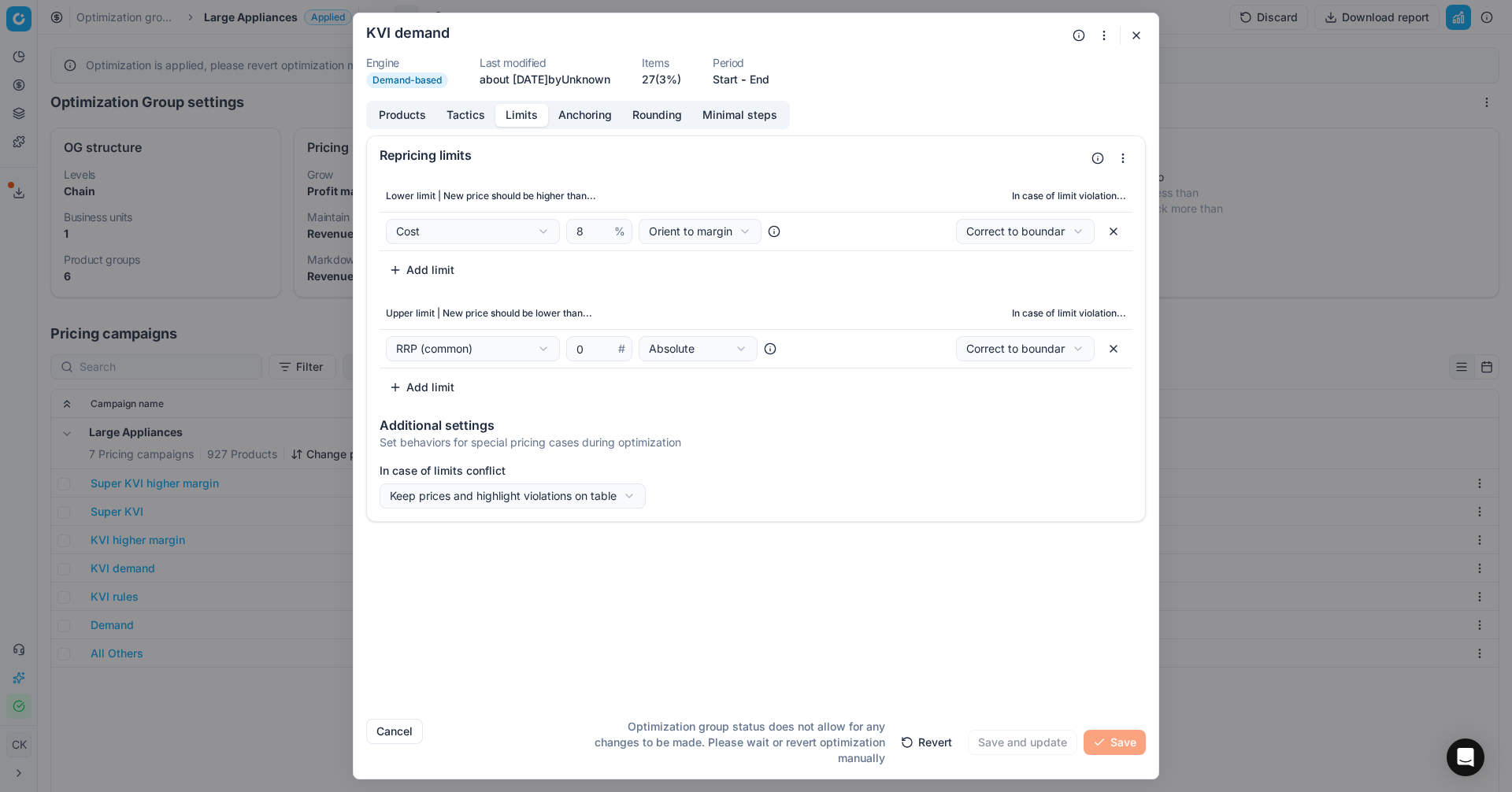
click at [1141, 33] on button "button" at bounding box center [1137, 35] width 18 height 18
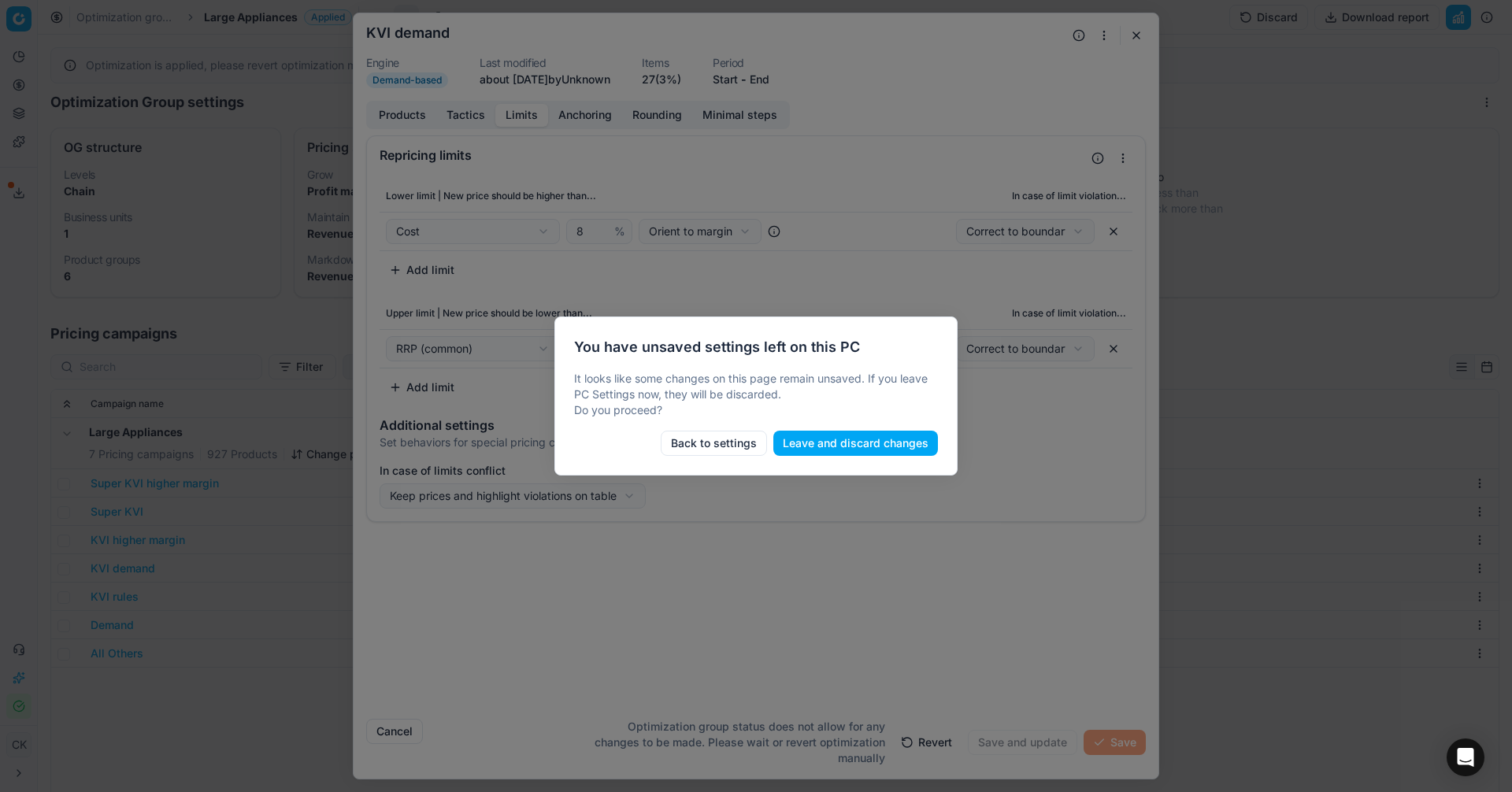
click at [875, 450] on button "Leave and discard changes" at bounding box center [856, 443] width 165 height 25
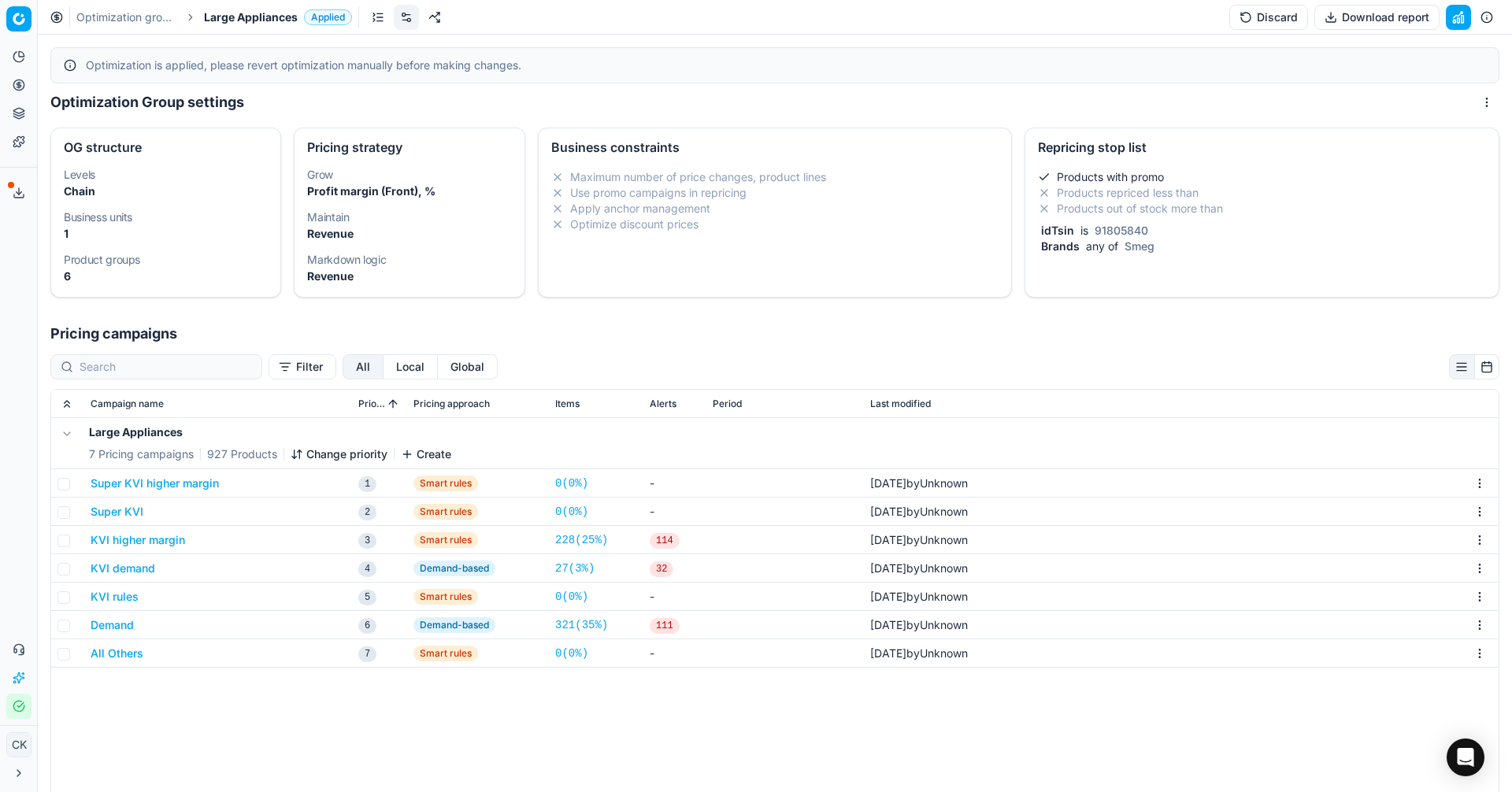
click at [123, 628] on button "Demand" at bounding box center [113, 625] width 44 height 16
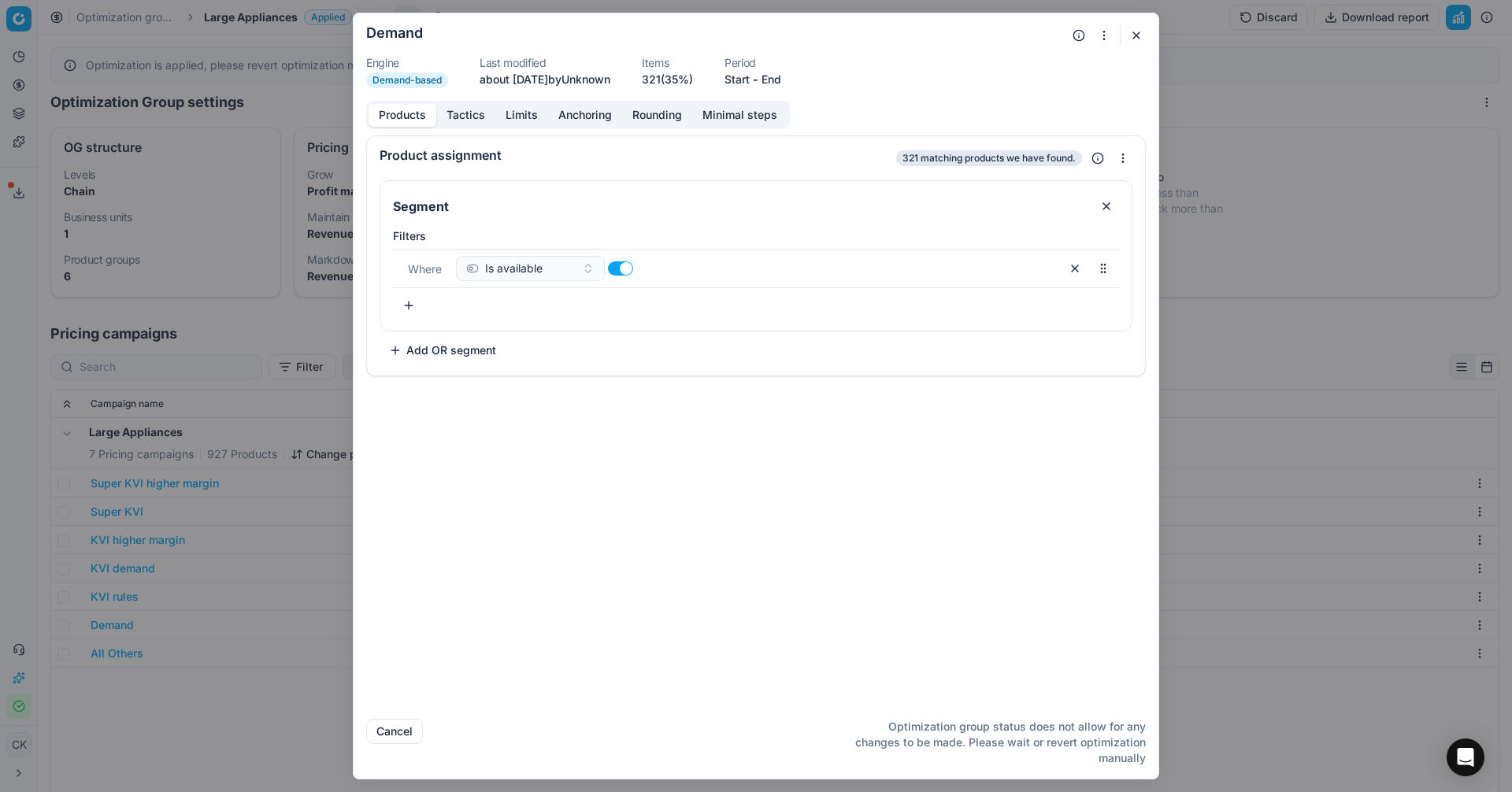
click at [517, 112] on button "Limits" at bounding box center [522, 115] width 53 height 23
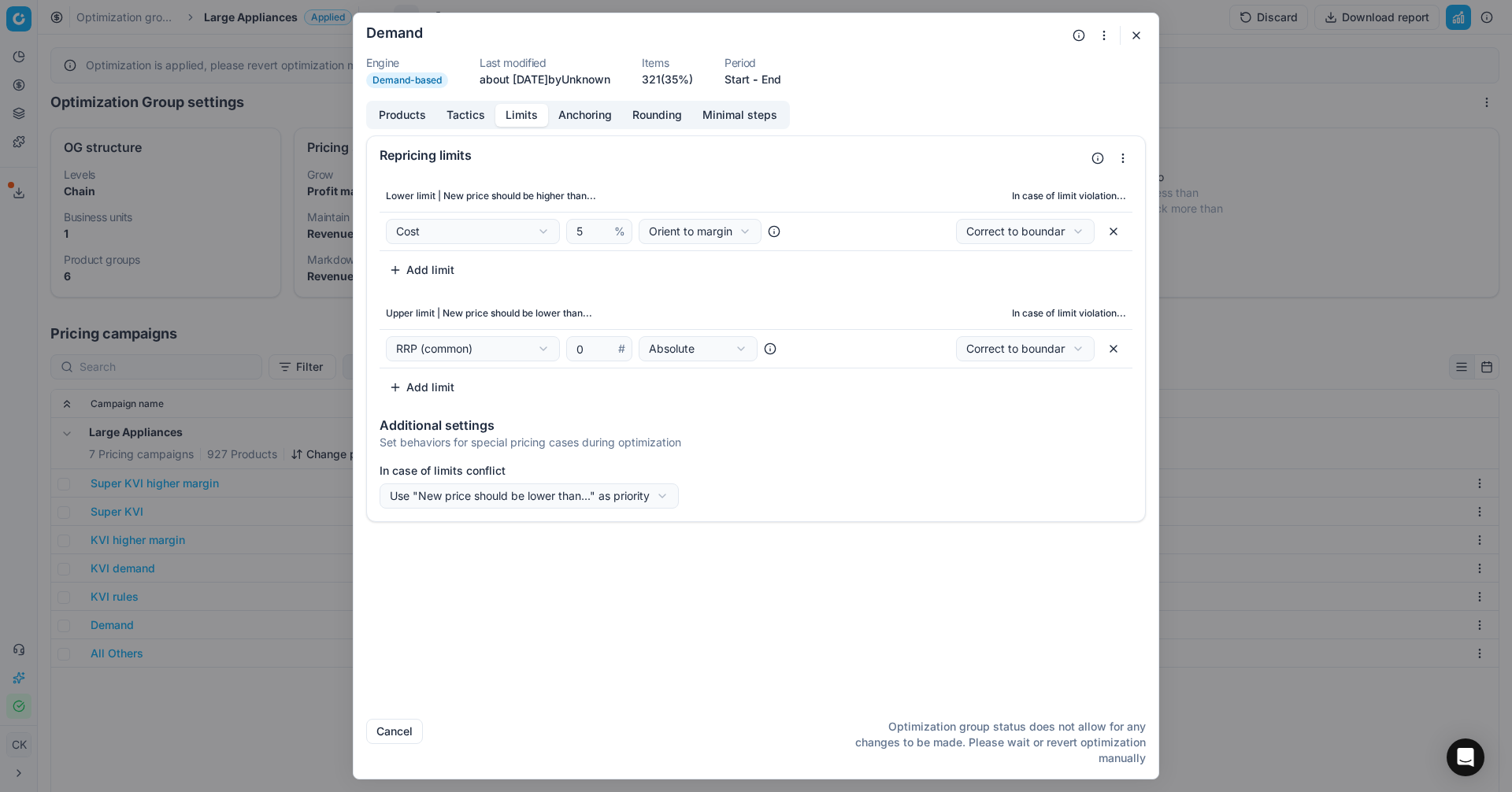
click at [1140, 34] on button "button" at bounding box center [1137, 35] width 18 height 18
